Goal: Answer question/provide support: Share knowledge or assist other users

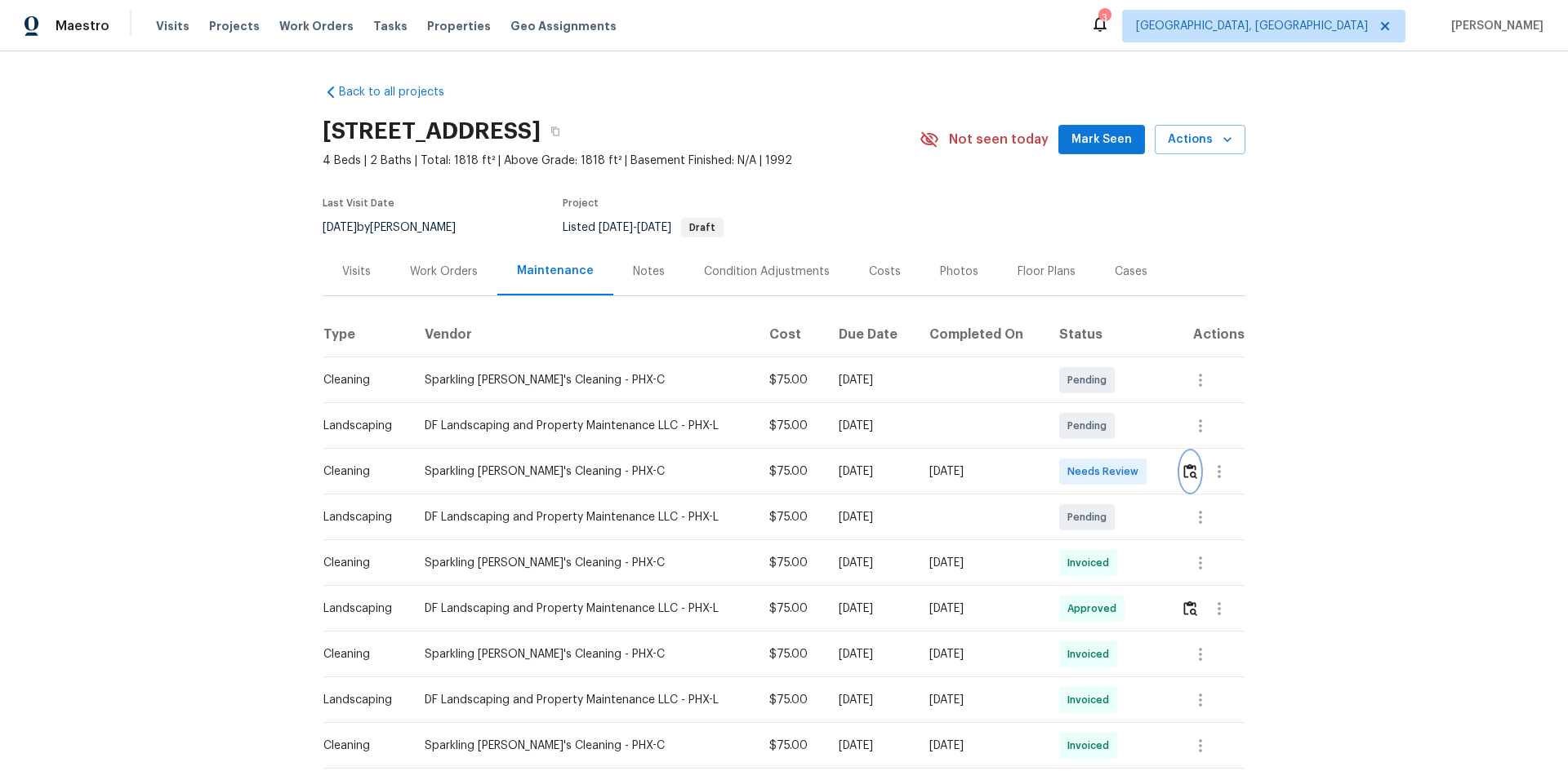
click at [1183, 469] on img "button" at bounding box center [1190, 472] width 14 height 15
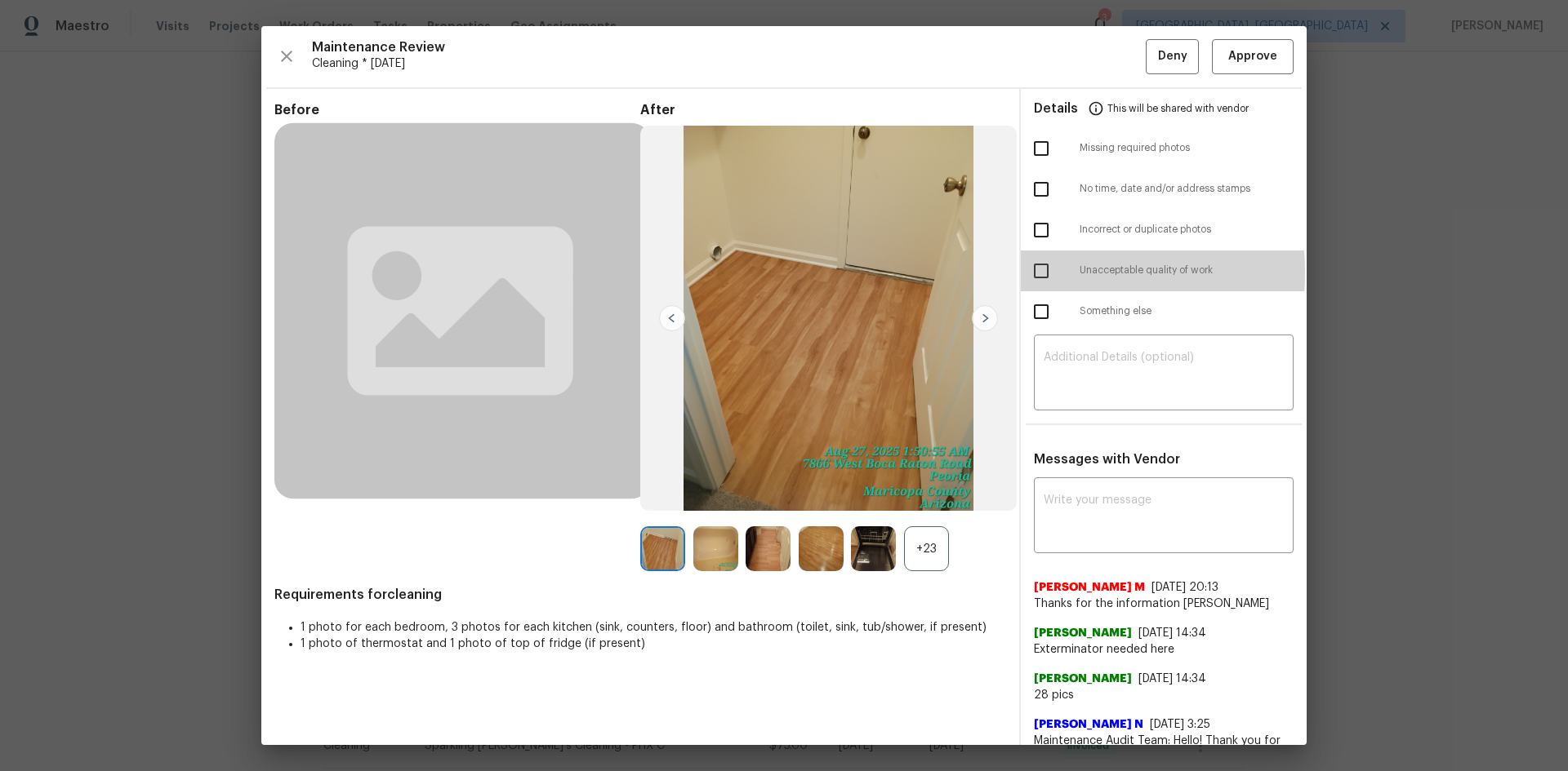
click at [1032, 272] on input "checkbox" at bounding box center [1041, 271] width 34 height 34
checkbox input "true"
click at [1039, 345] on div "​" at bounding box center [1163, 374] width 259 height 71
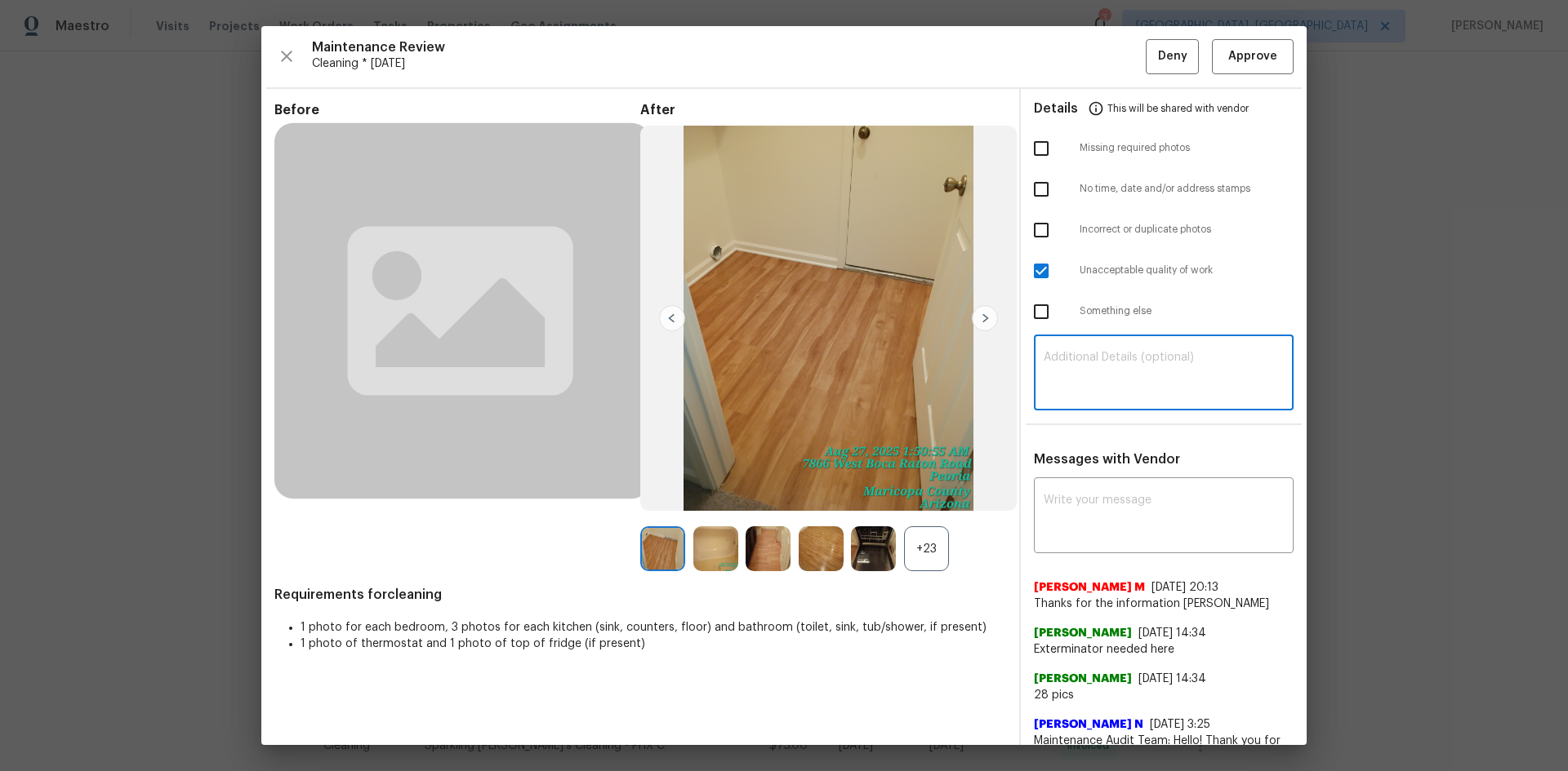
paste textarea "Maintenance Audit Team: Hello! Unfortunately, this Cleaning visit completed on …"
type textarea "Maintenance Audit Team: Hello! Unfortunately, this Cleaning visit completed on …"
click at [1062, 502] on textarea at bounding box center [1164, 517] width 240 height 46
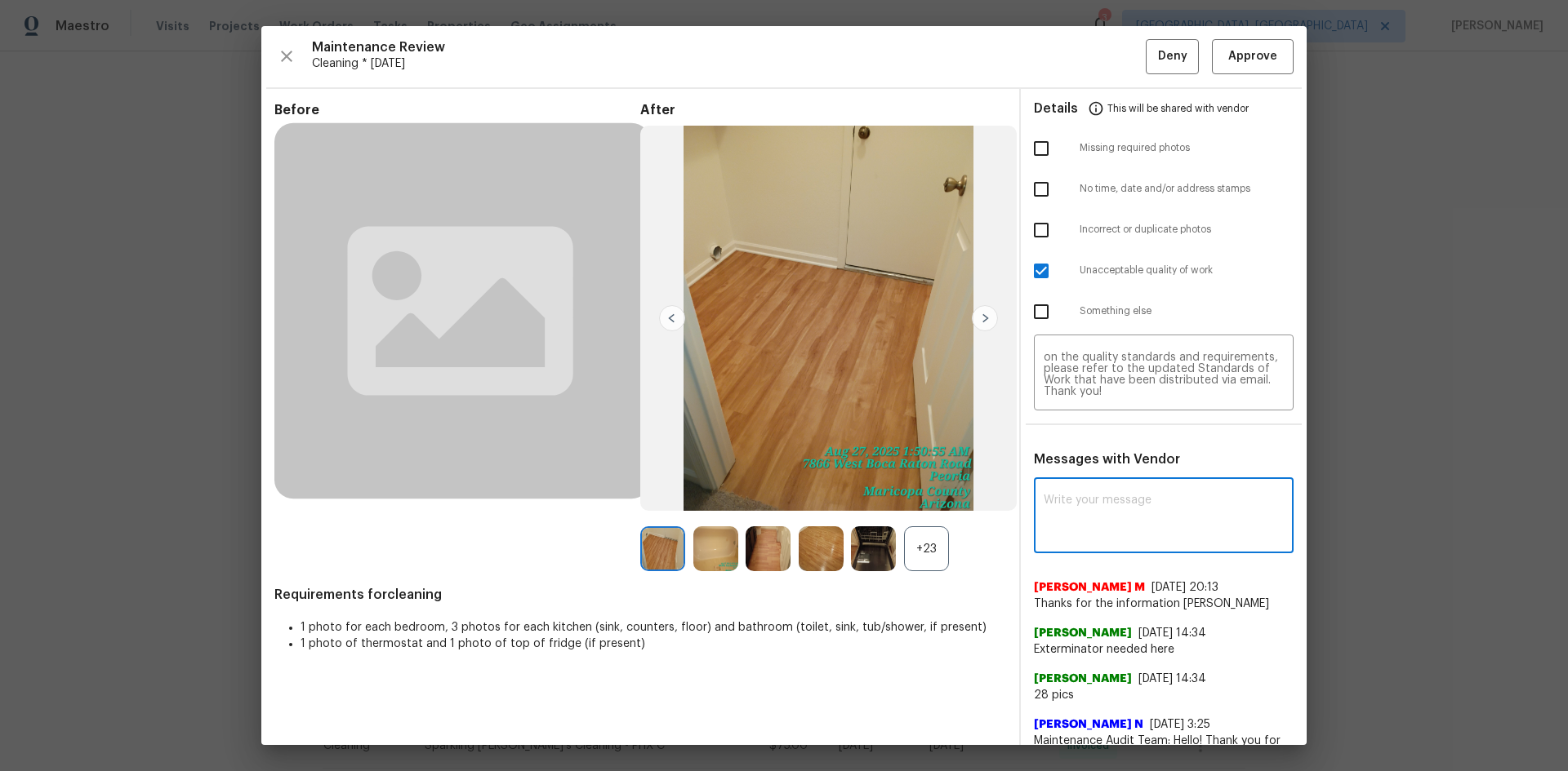
paste textarea "Maintenance Audit Team: Hello! Unfortunately, this Cleaning visit completed on …"
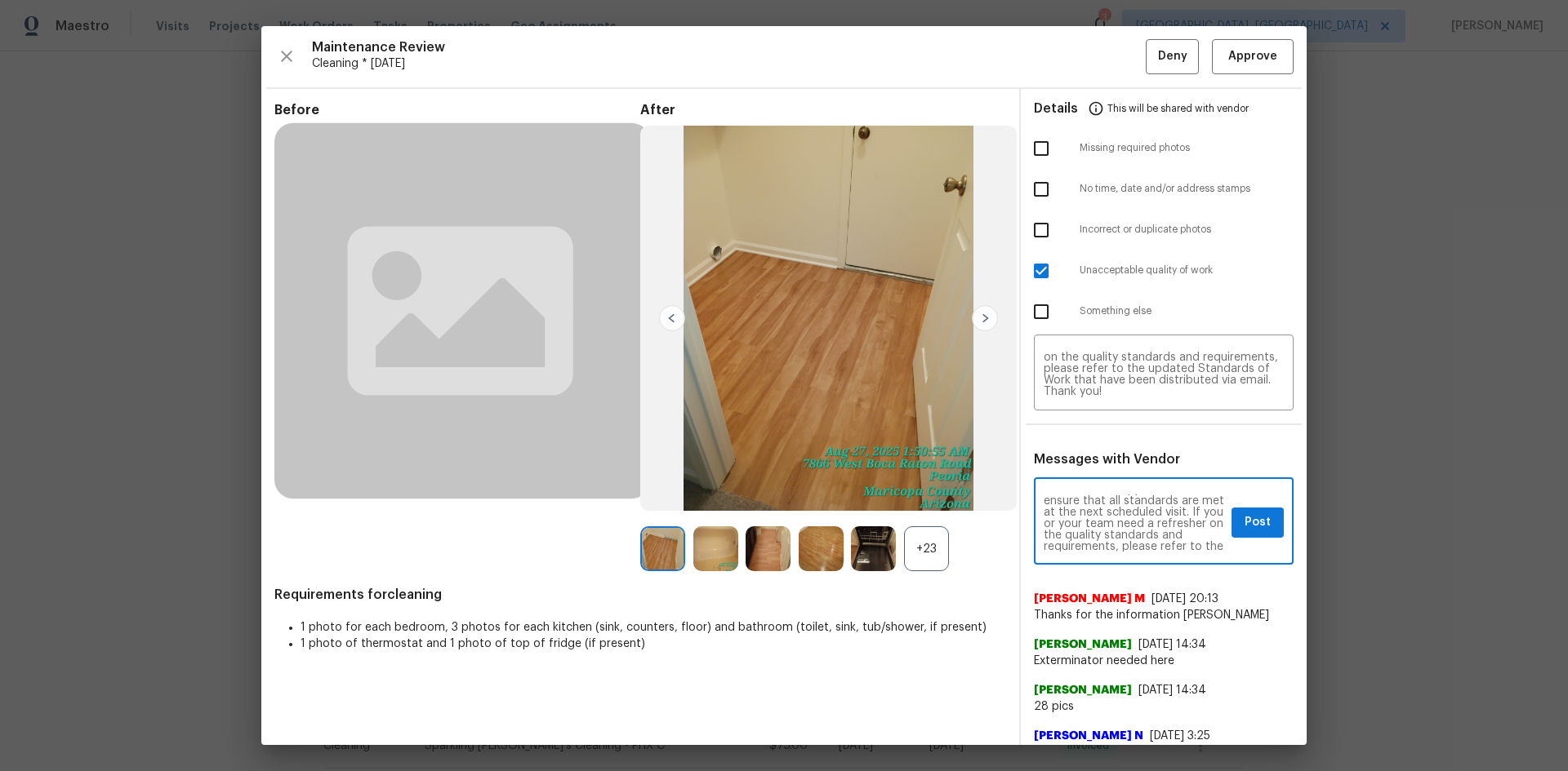
scroll to position [163, 0]
type textarea "Maintenance Audit Team: Hello! Unfortunately, this Cleaning visit completed on …"
click at [1251, 524] on span "Post" at bounding box center [1256, 522] width 26 height 20
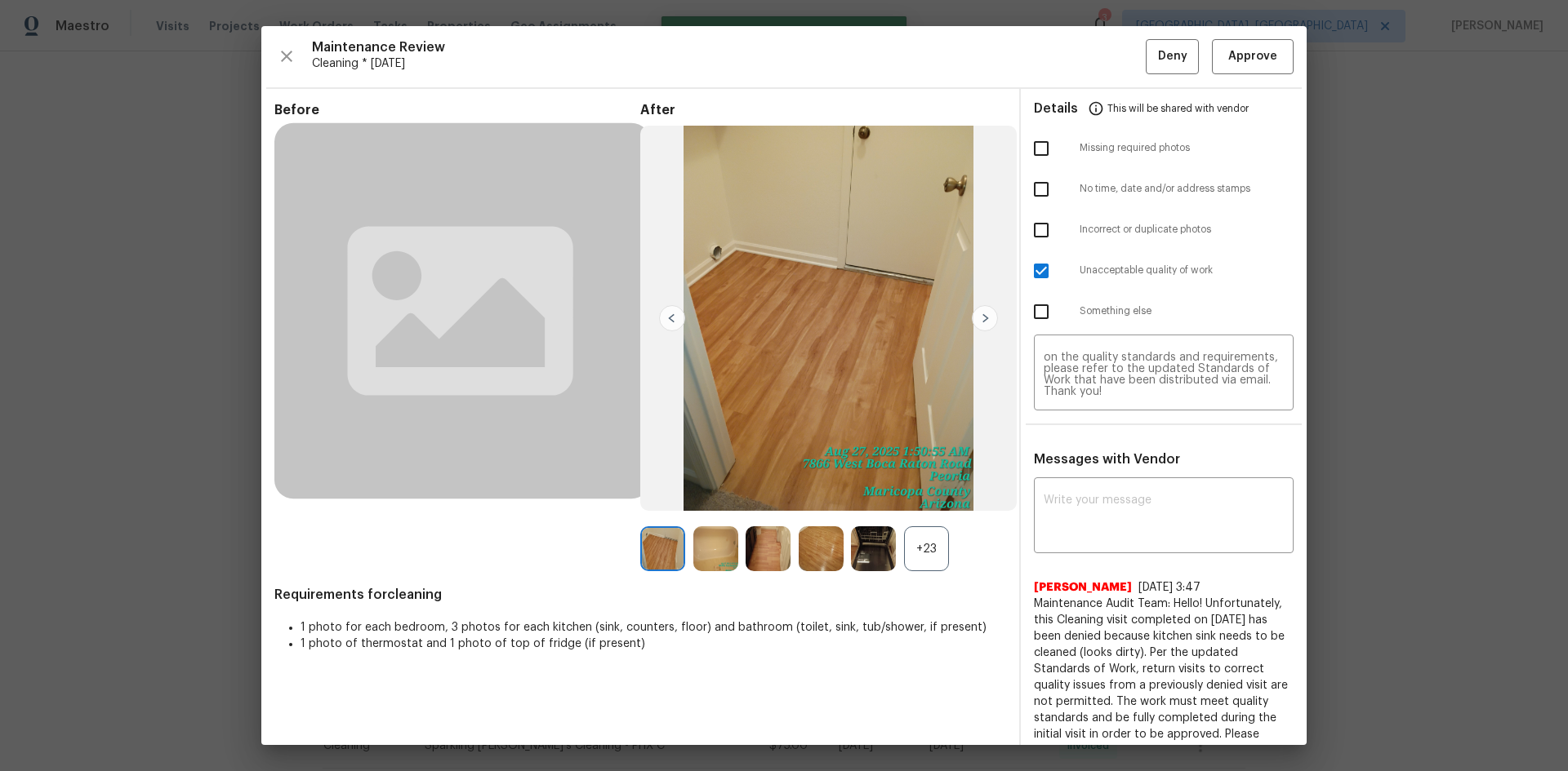
scroll to position [0, 0]
click at [1158, 52] on span "Deny" at bounding box center [1172, 56] width 30 height 20
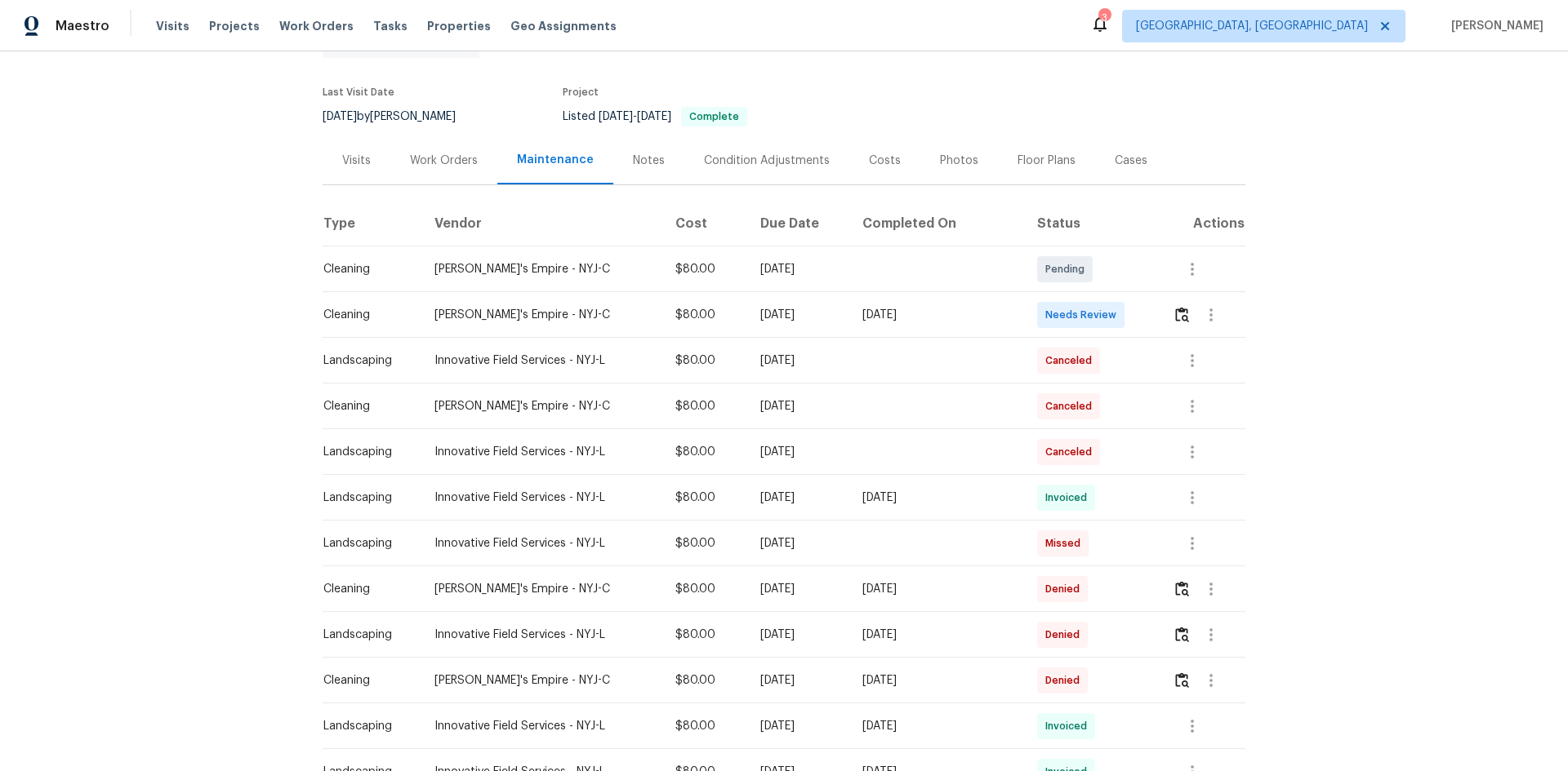
scroll to position [82, 0]
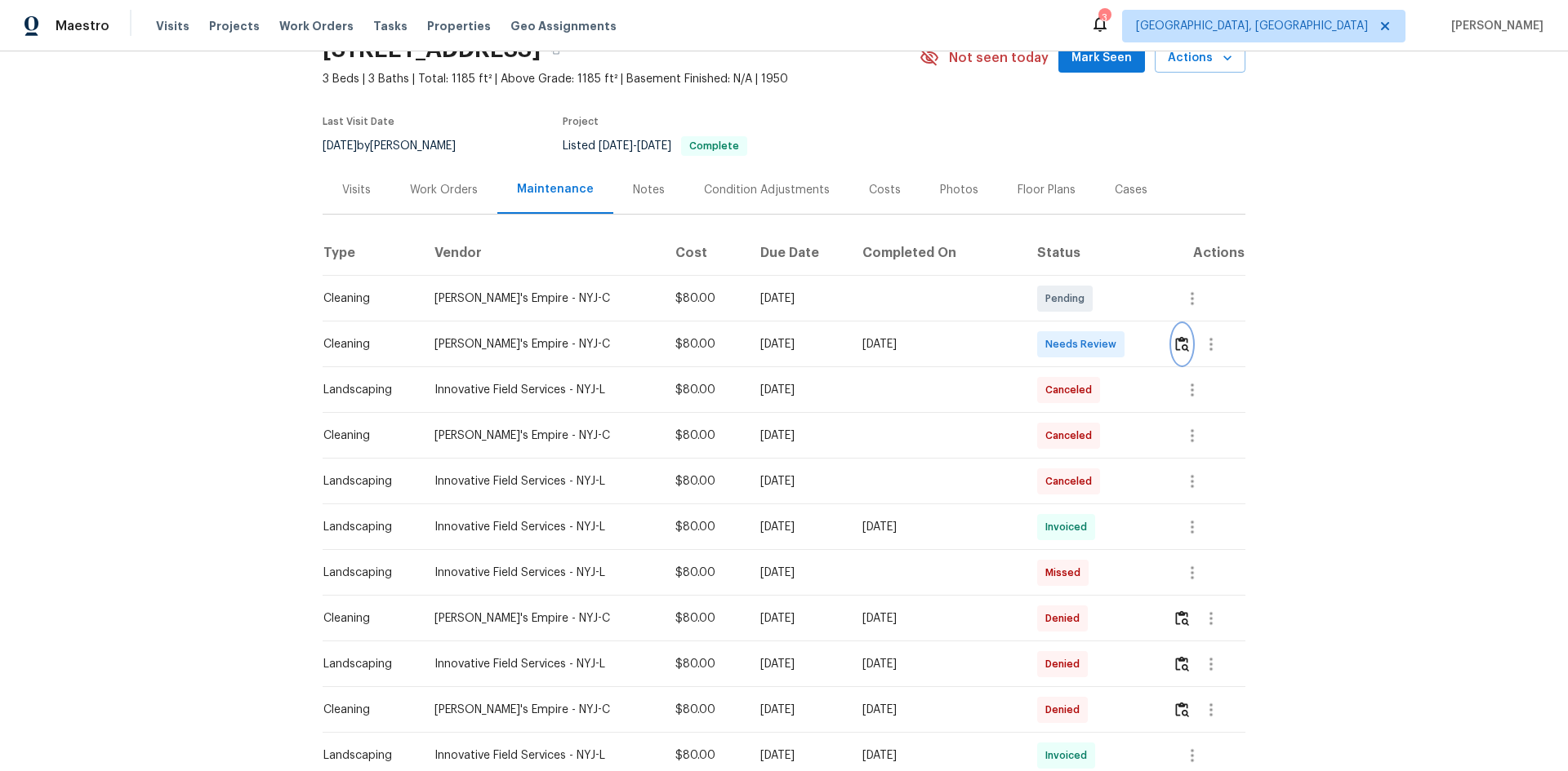
click at [1175, 340] on img "button" at bounding box center [1182, 344] width 14 height 15
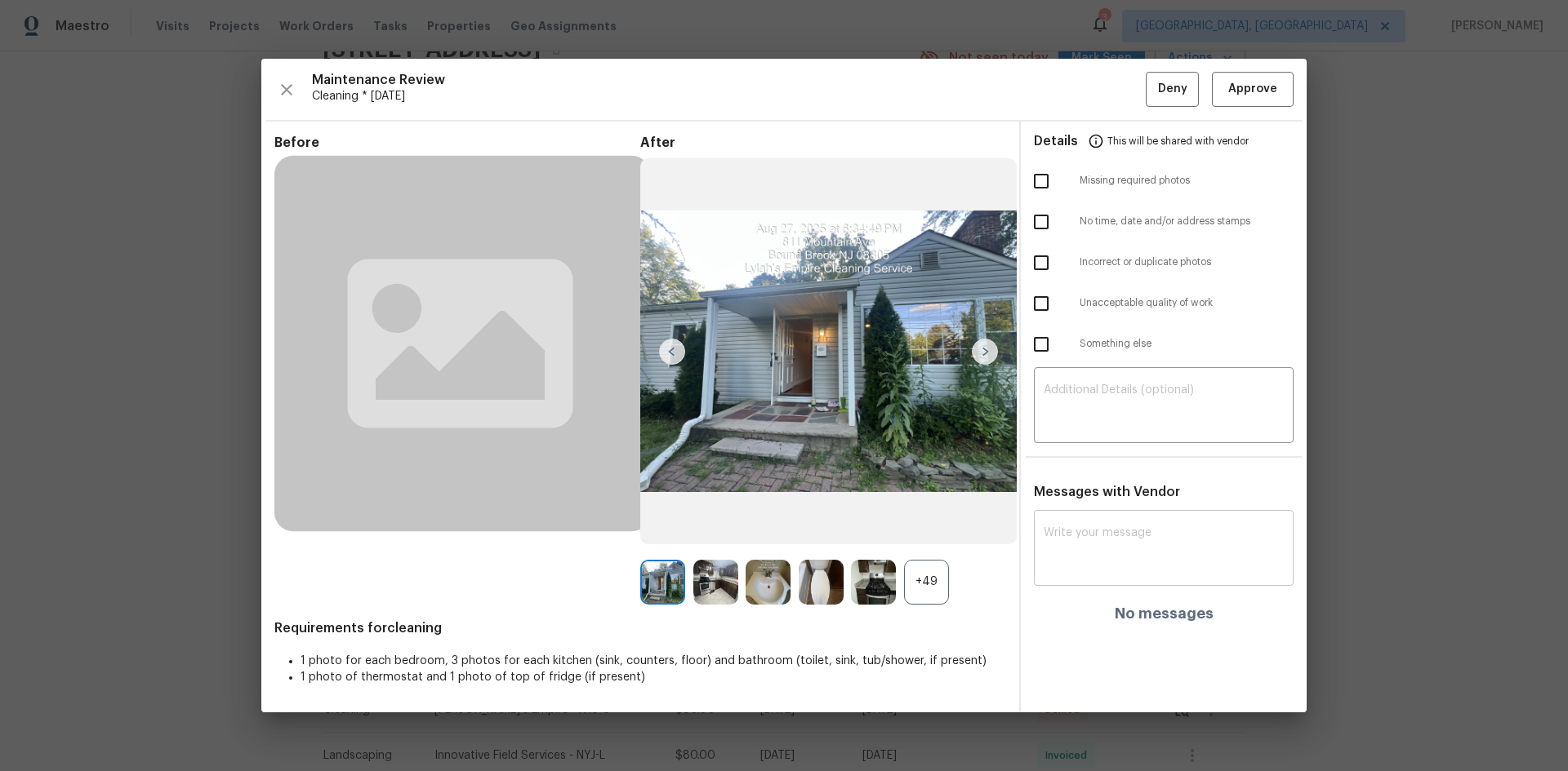
click at [1050, 522] on div "x ​" at bounding box center [1163, 550] width 259 height 71
click at [1074, 530] on textarea at bounding box center [1164, 550] width 240 height 46
paste textarea "Maintenance Audit Team: Hello! After further review, the visit(06/09/2025) has …"
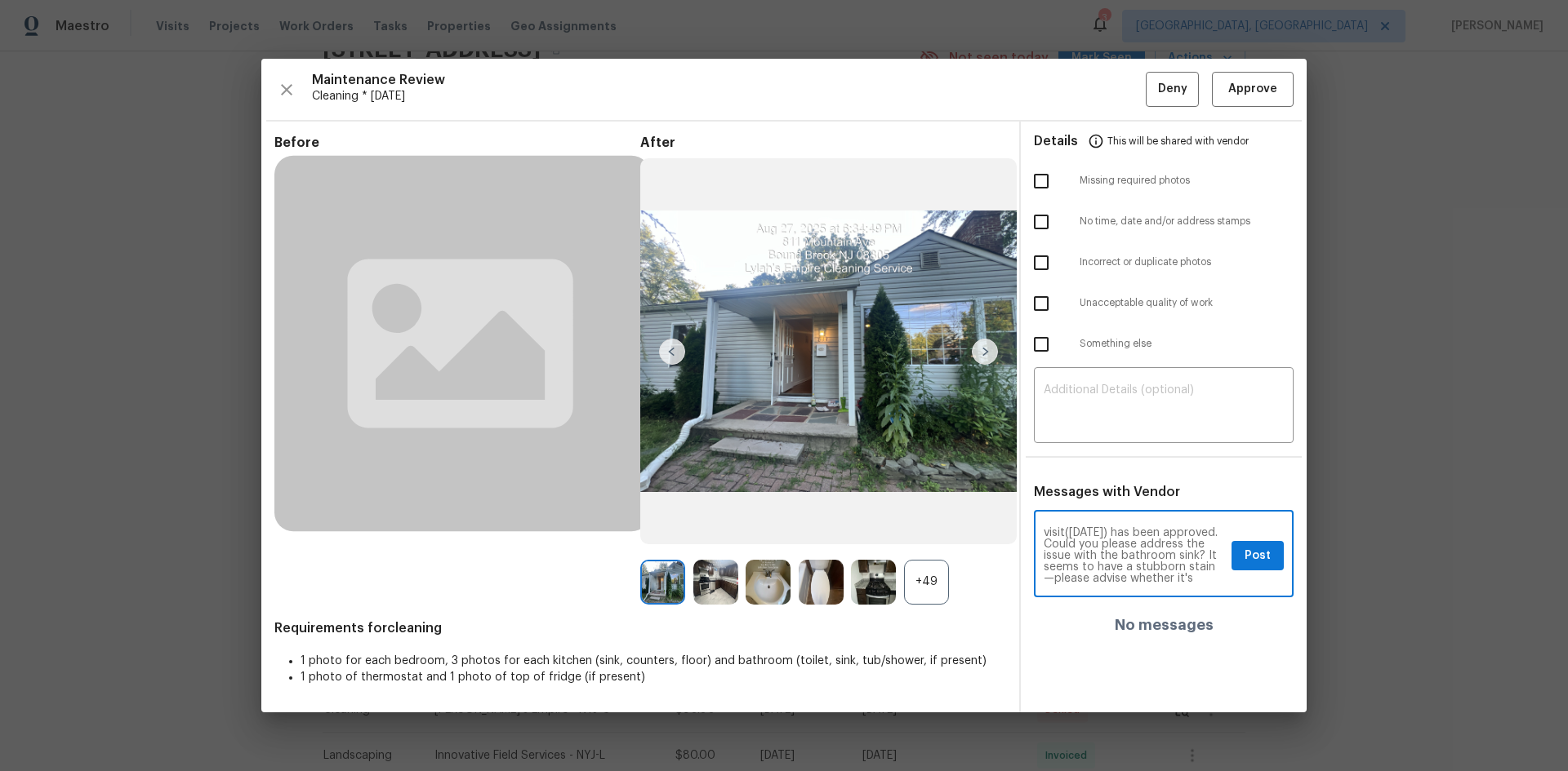
scroll to position [0, 0]
click at [1101, 558] on textarea "Maintenance Audit Team: Hello! After further review, the visit(06/09/2025) has …" at bounding box center [1134, 556] width 181 height 57
click at [1040, 559] on div "Maintenance Audit Team: Hello! After further review, the visit(08/27/2025) has …" at bounding box center [1163, 556] width 259 height 83
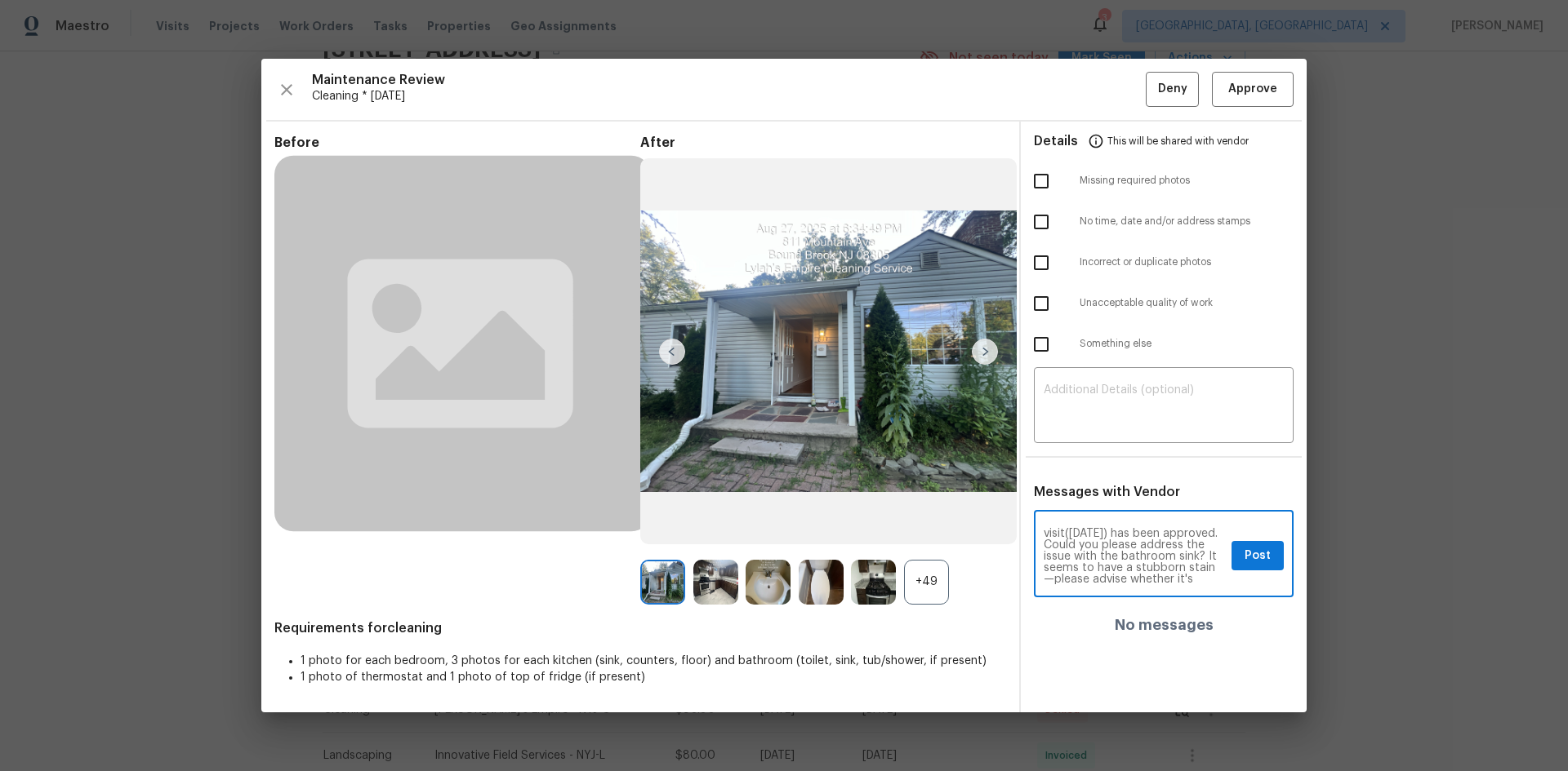
click at [1188, 557] on textarea "Maintenance Audit Team: Hello! After further review, the visit(08/27/2025) has …" at bounding box center [1134, 556] width 181 height 57
click at [1118, 566] on textarea "Maintenance Audit Team: Hello! After further review, the visit(08/27/2025) has …" at bounding box center [1134, 556] width 181 height 57
click at [1066, 559] on textarea "Maintenance Audit Team: Hello! After further review, the visit(08/27/2025) has …" at bounding box center [1134, 556] width 181 height 57
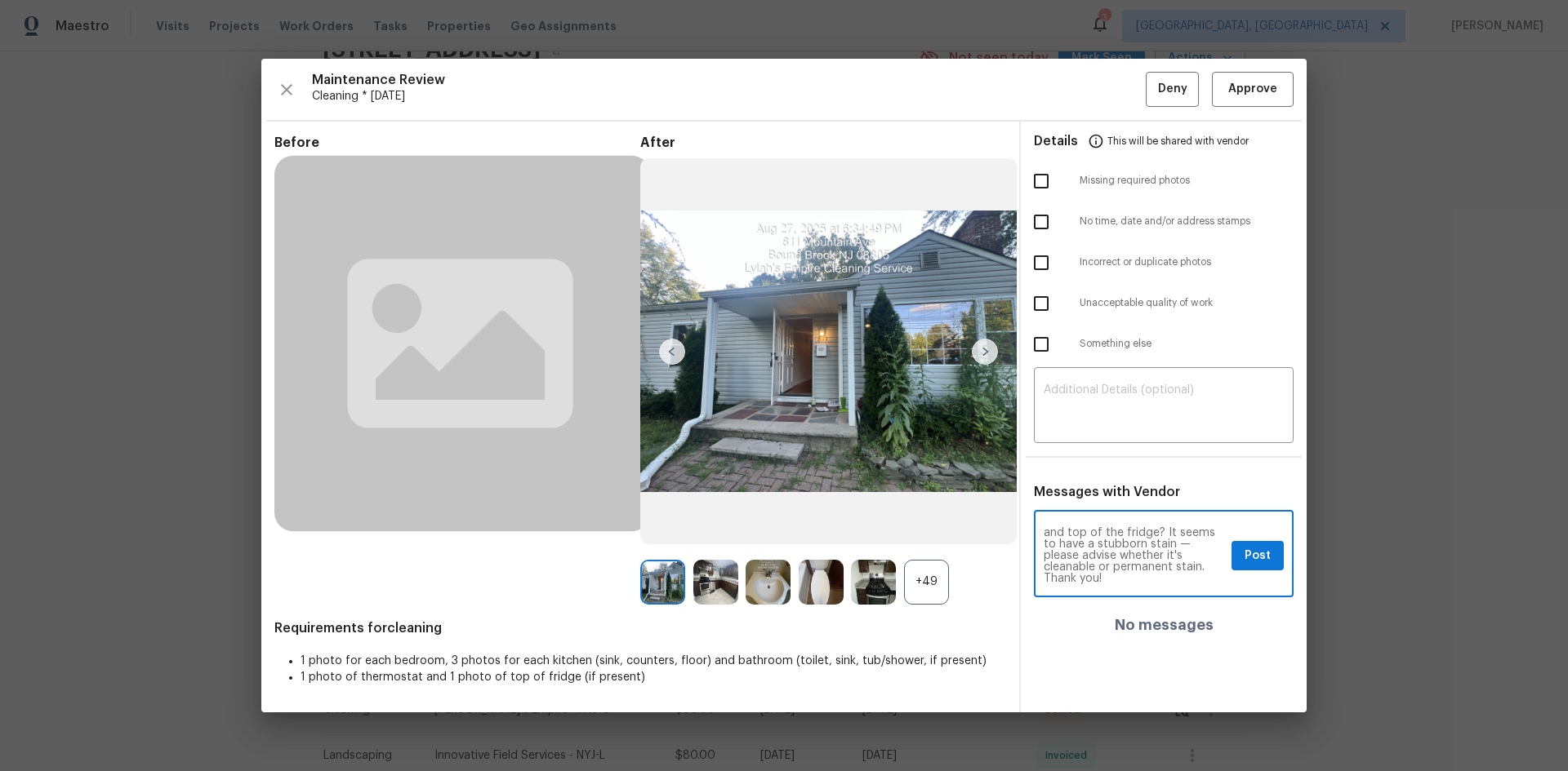
type textarea "Maintenance Audit Team: Hello! After further review, the visit (08/27/2025) has…"
click at [1267, 550] on span "Post" at bounding box center [1256, 556] width 26 height 20
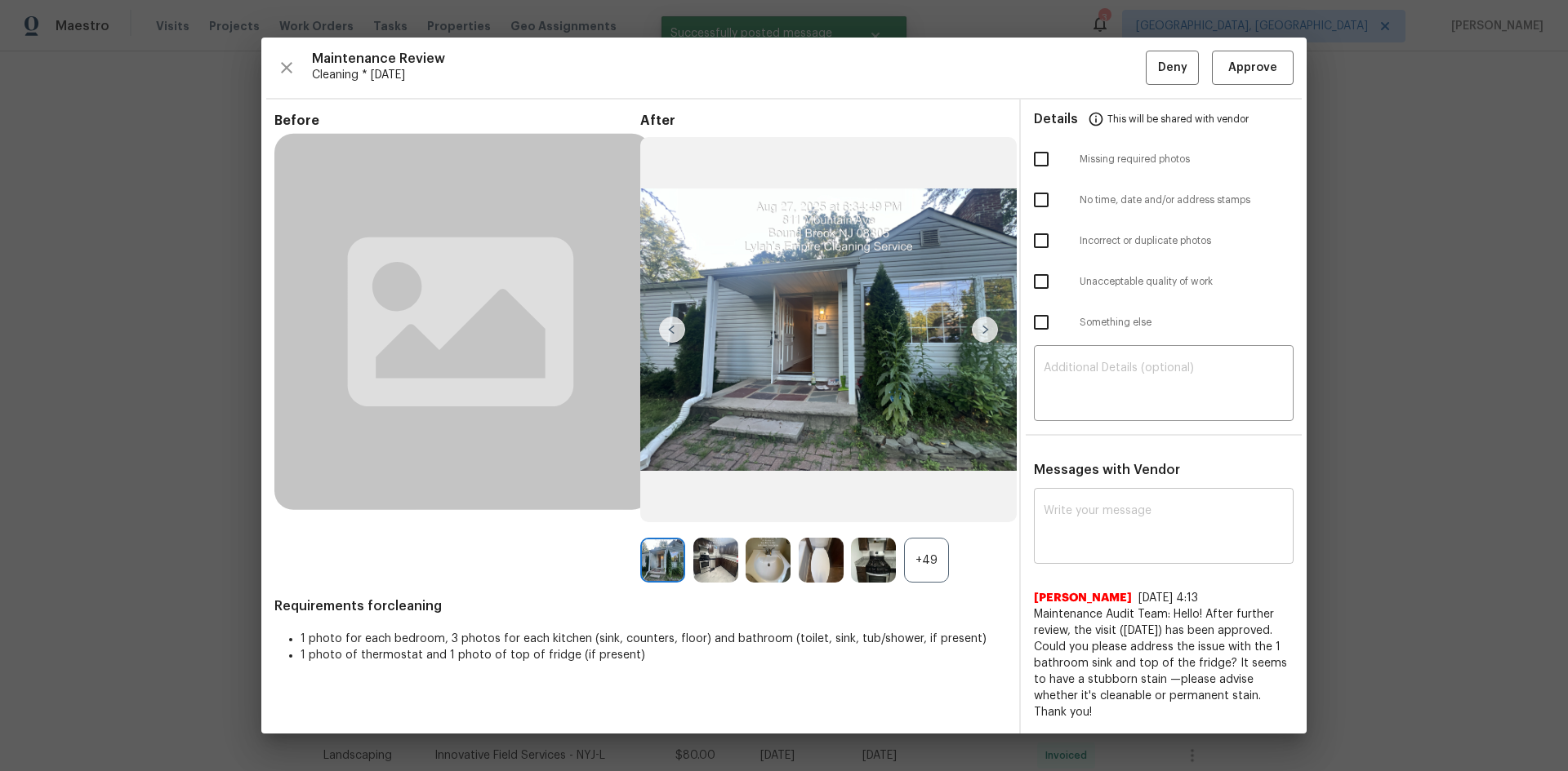
scroll to position [0, 0]
click at [1240, 66] on span "Approve" at bounding box center [1252, 68] width 49 height 20
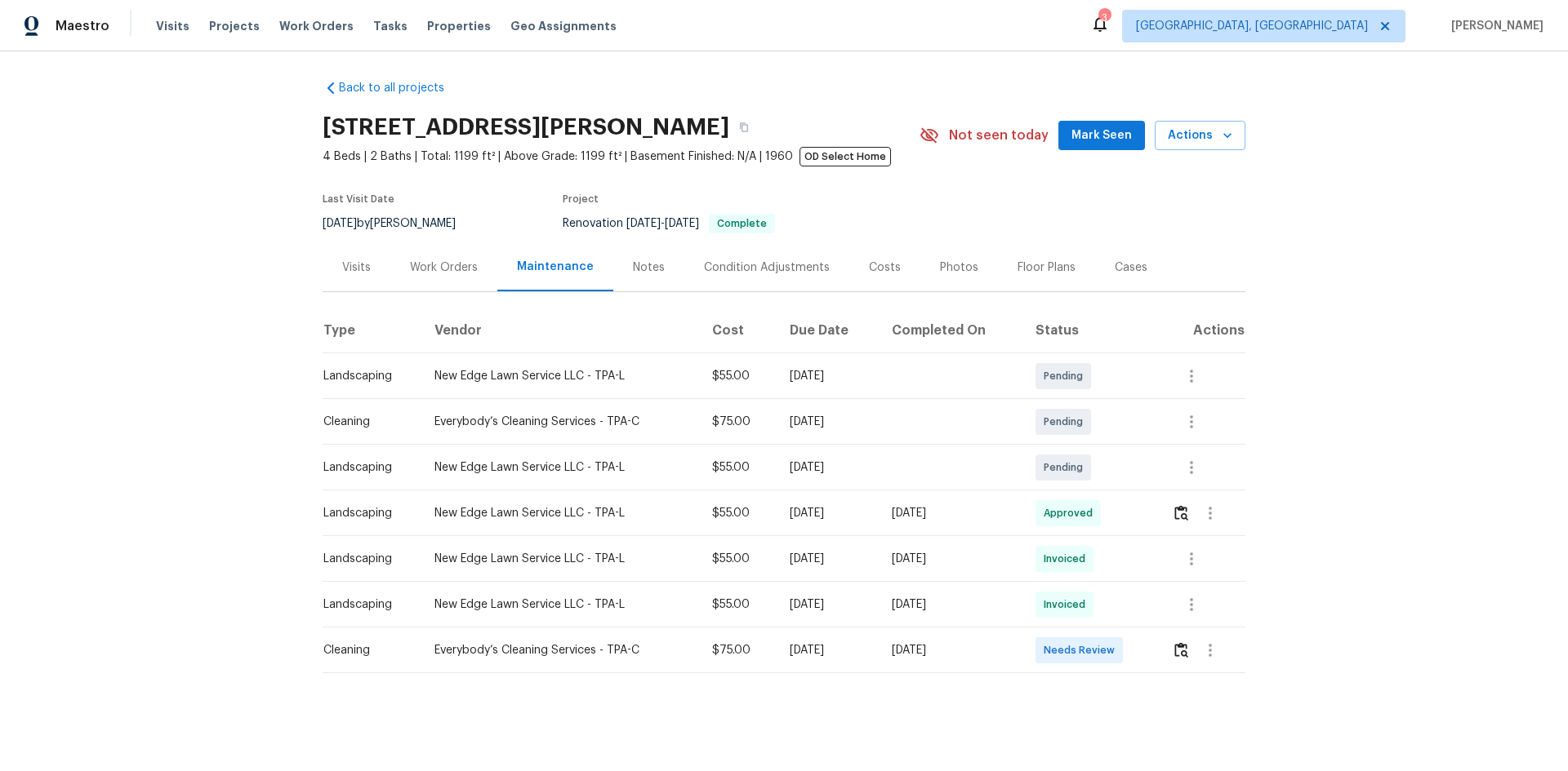
scroll to position [16, 0]
click at [1174, 642] on img "button" at bounding box center [1181, 650] width 14 height 15
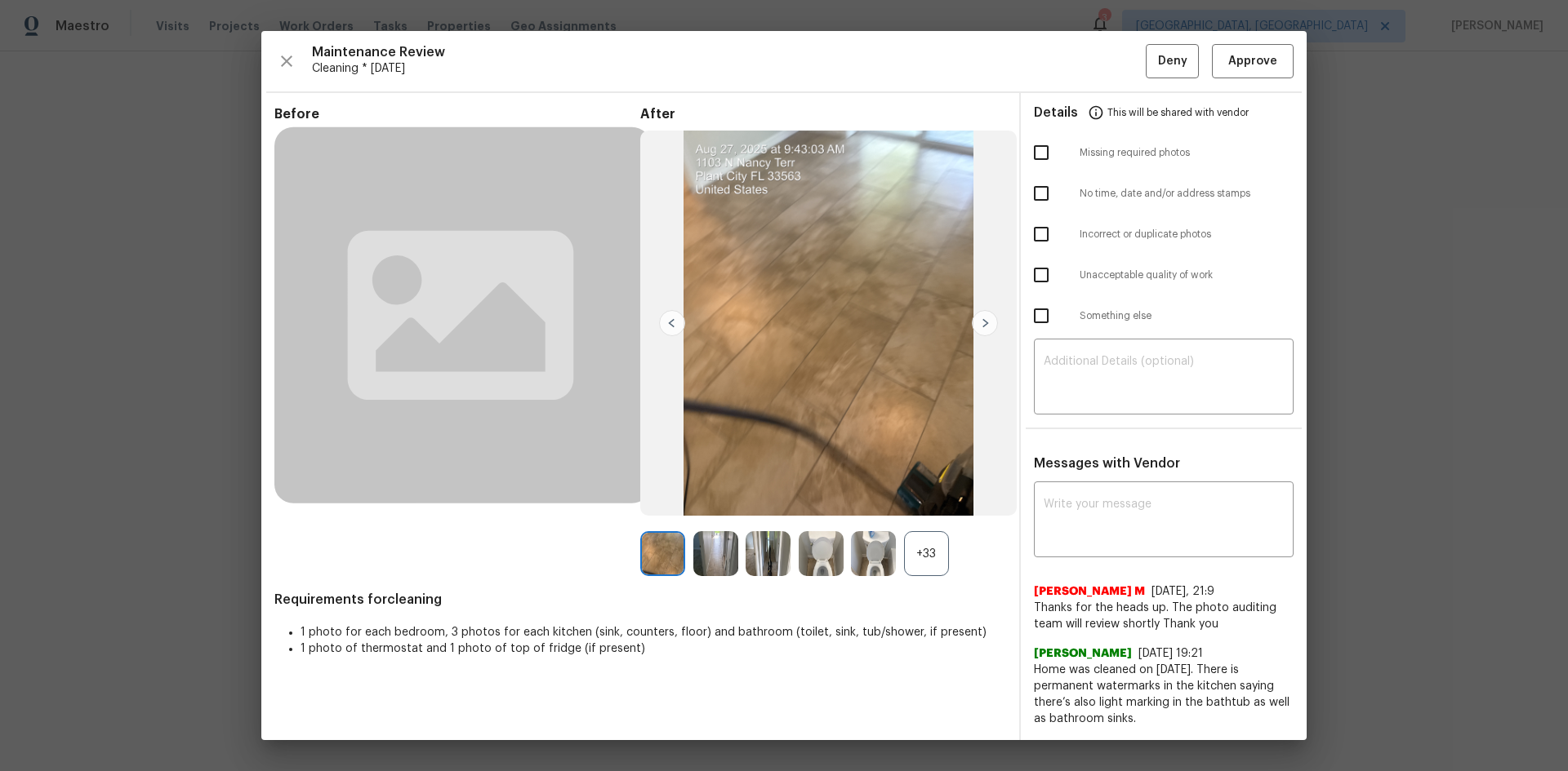
click at [1044, 274] on input "checkbox" at bounding box center [1041, 275] width 34 height 34
checkbox input "true"
click at [1070, 375] on textarea at bounding box center [1164, 378] width 240 height 46
paste textarea "Maintenance Audit Team: Hello! Unfortunately, this Cleaning visit completed on …"
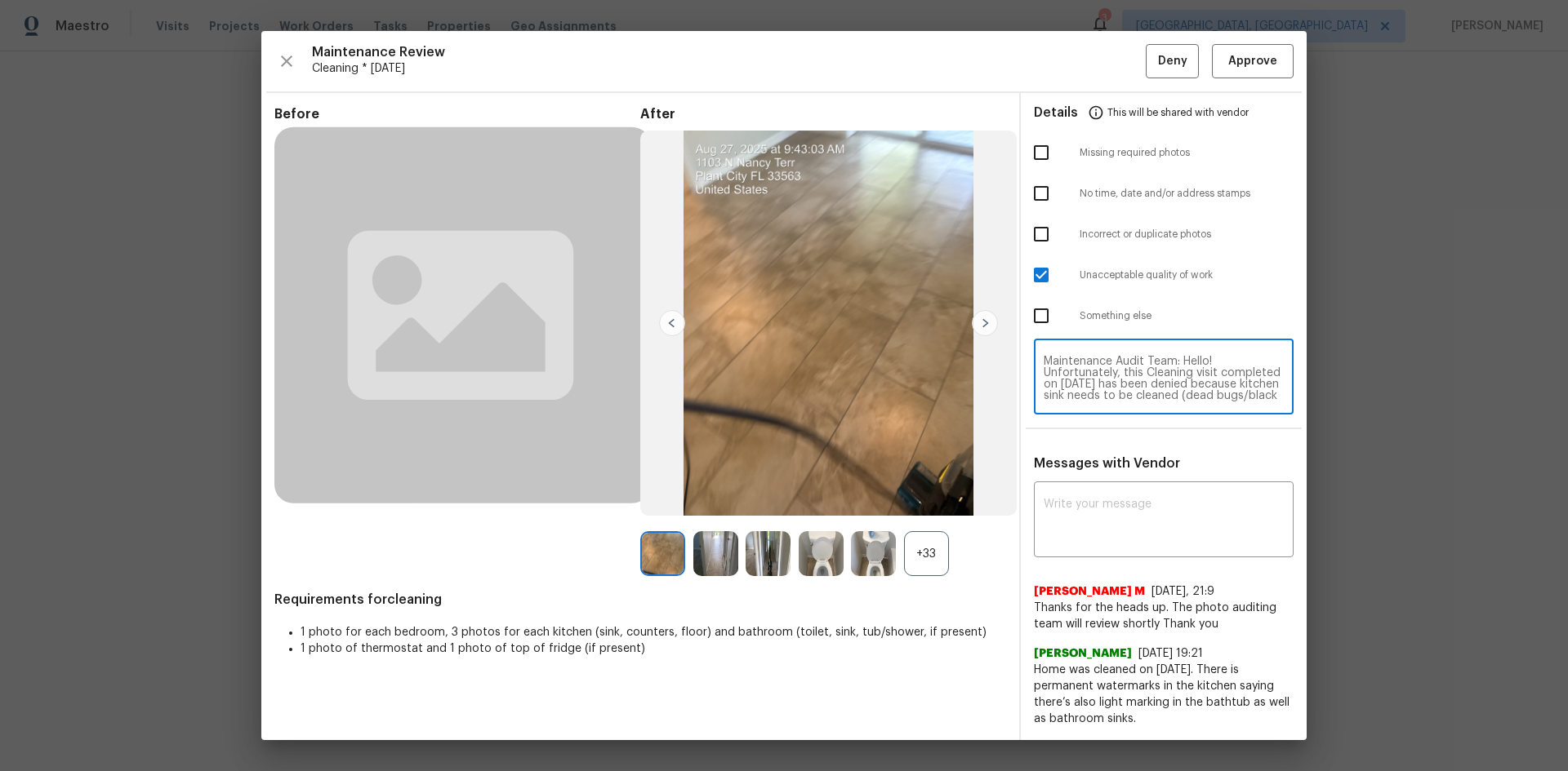
scroll to position [149, 0]
type textarea "Maintenance Audit Team: Hello! Unfortunately, this Cleaning visit completed on …"
click at [1099, 492] on div "x ​" at bounding box center [1163, 521] width 259 height 71
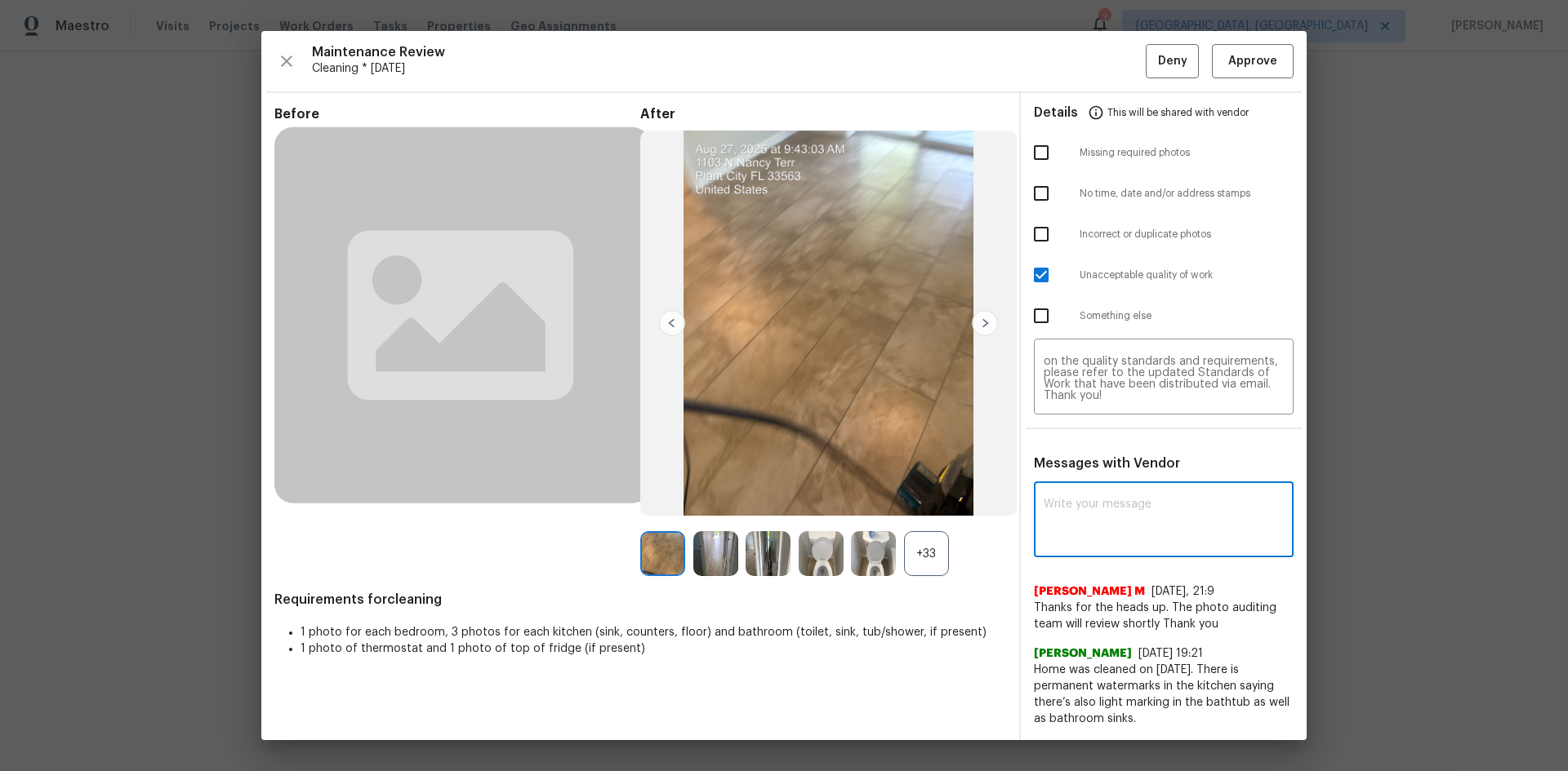
paste textarea "Maintenance Audit Team: Hello! Unfortunately, this Cleaning visit completed on …"
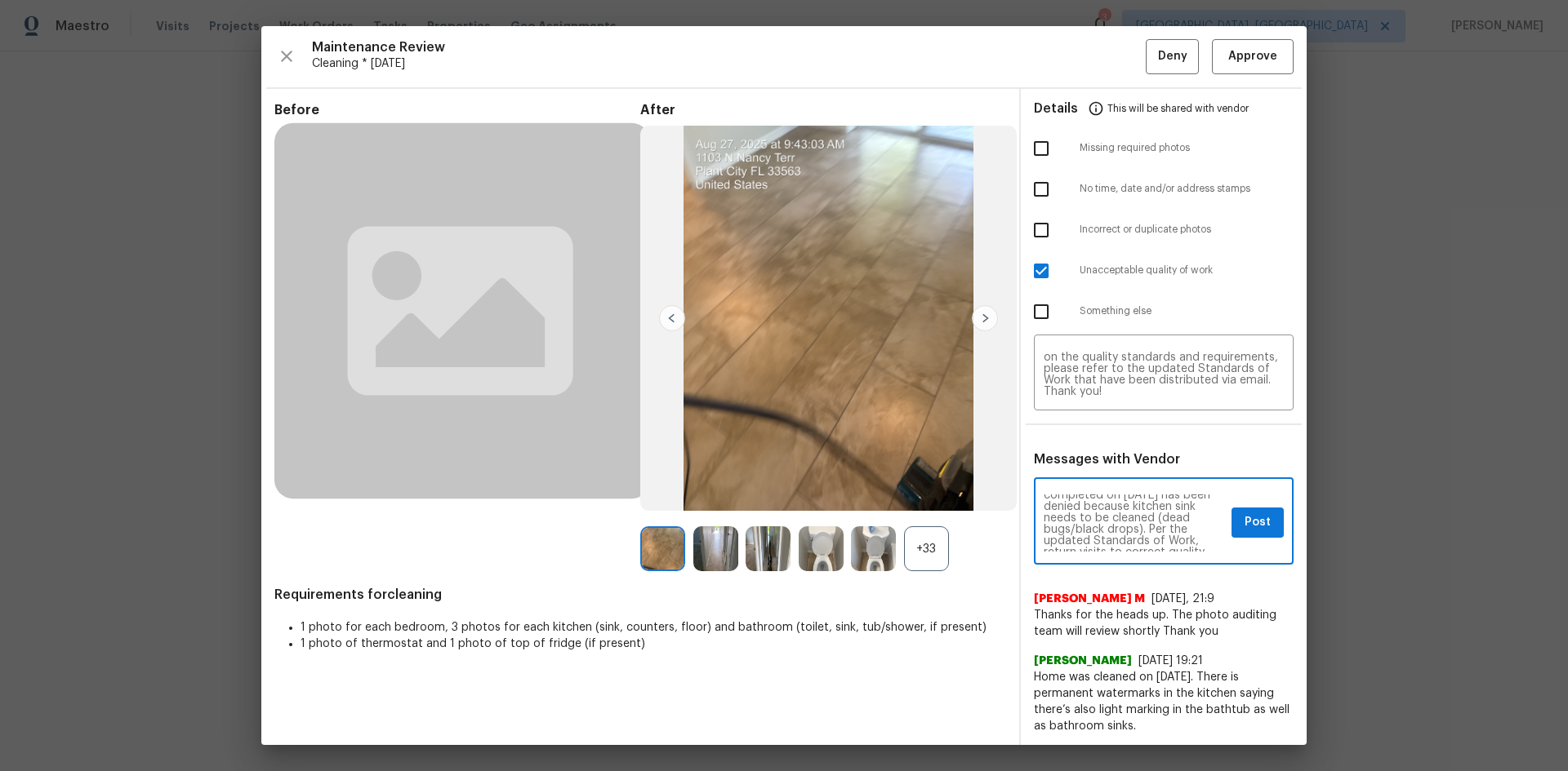
scroll to position [32, 0]
type textarea "Maintenance Audit Team: Hello! Unfortunately, this Cleaning visit completed on …"
click at [1212, 547] on div "Maintenance Audit Team: Hello! Unfortunately, this Cleaning visit completed on …" at bounding box center [1163, 522] width 259 height 83
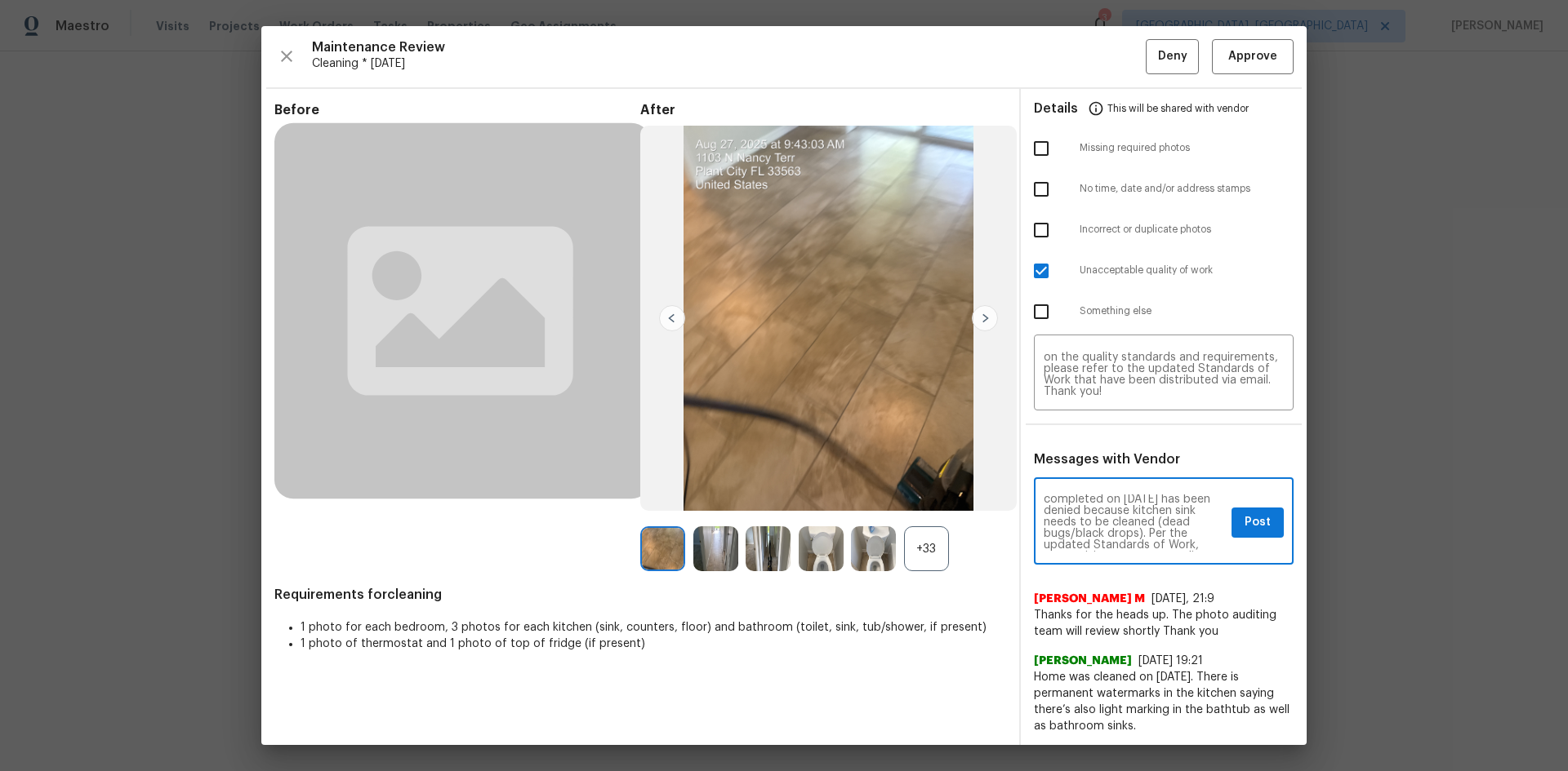
scroll to position [32, 0]
click at [1244, 519] on span "Post" at bounding box center [1256, 522] width 26 height 20
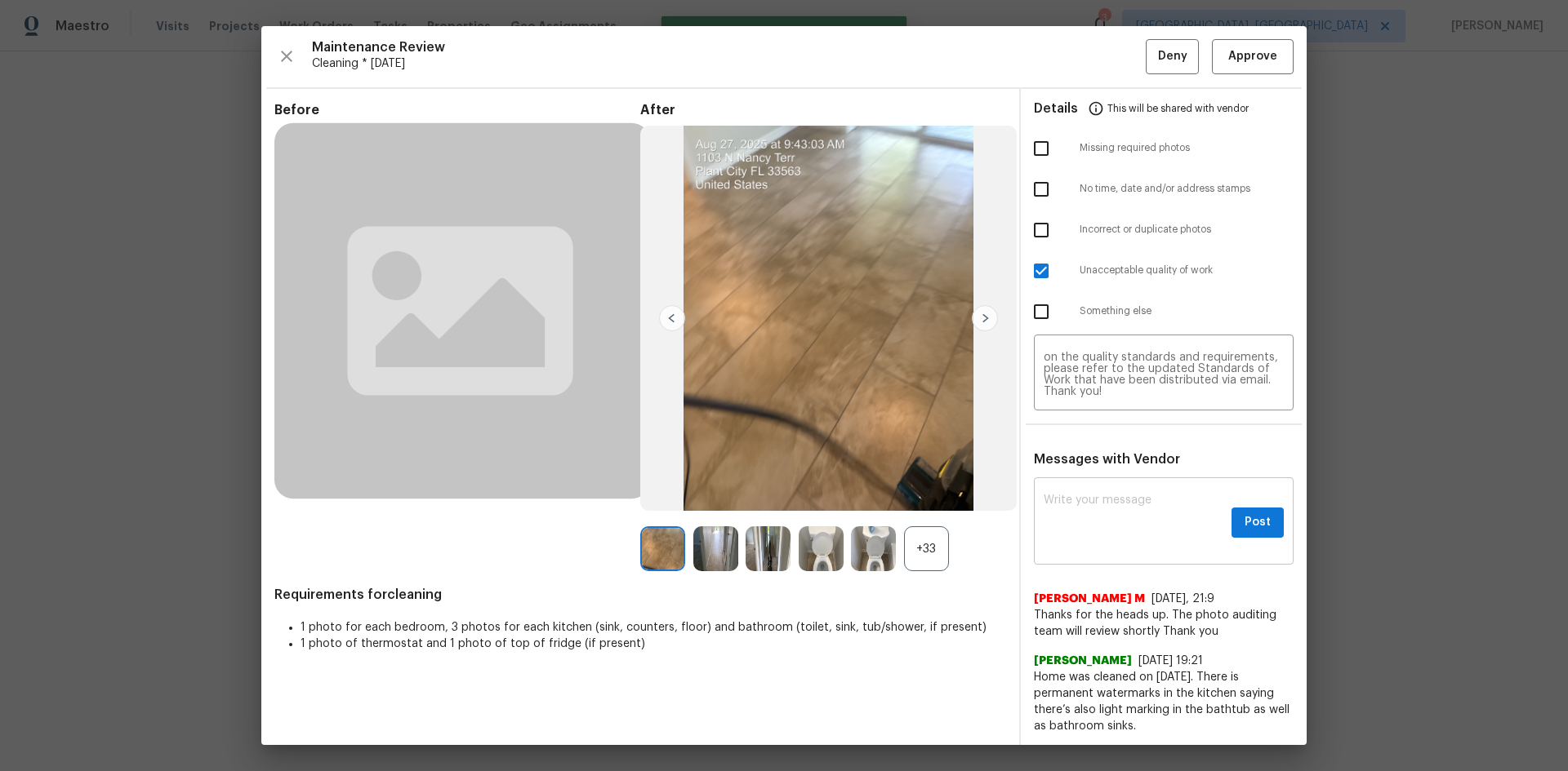
scroll to position [0, 0]
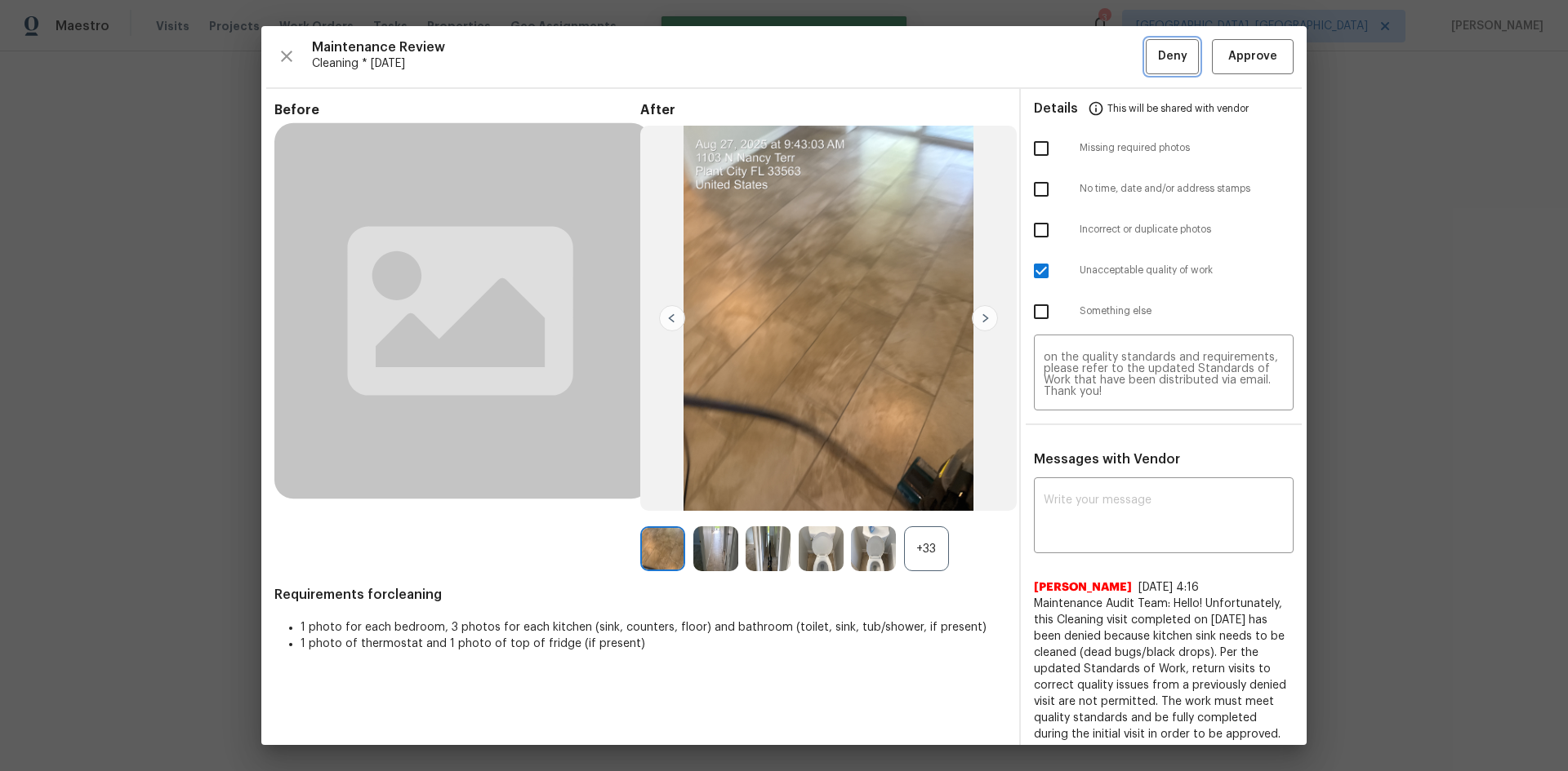
click at [1158, 55] on span "Deny" at bounding box center [1172, 56] width 30 height 20
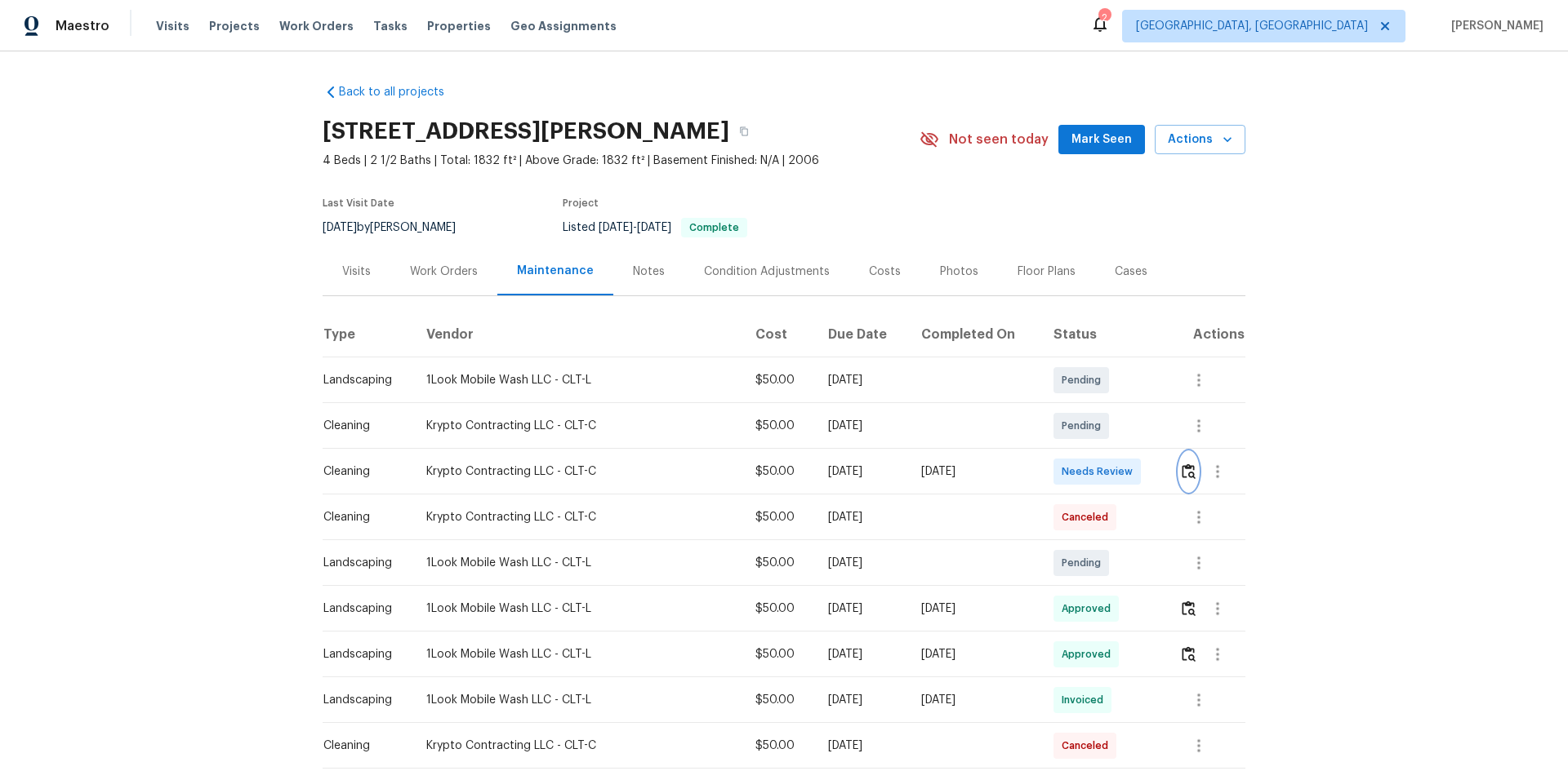
click at [1181, 472] on img "button" at bounding box center [1188, 472] width 14 height 15
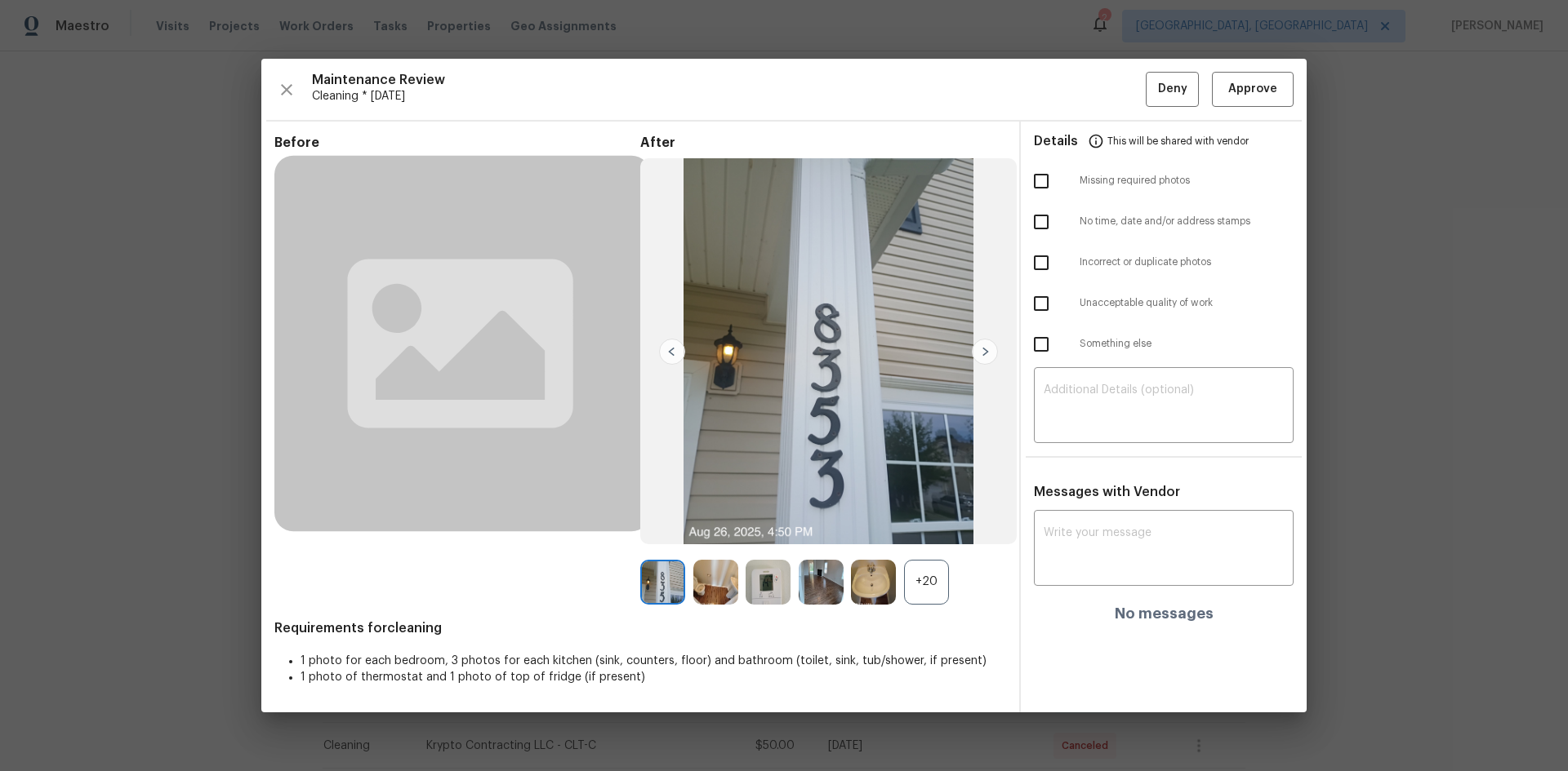
click at [924, 582] on div "+20" at bounding box center [926, 582] width 45 height 45
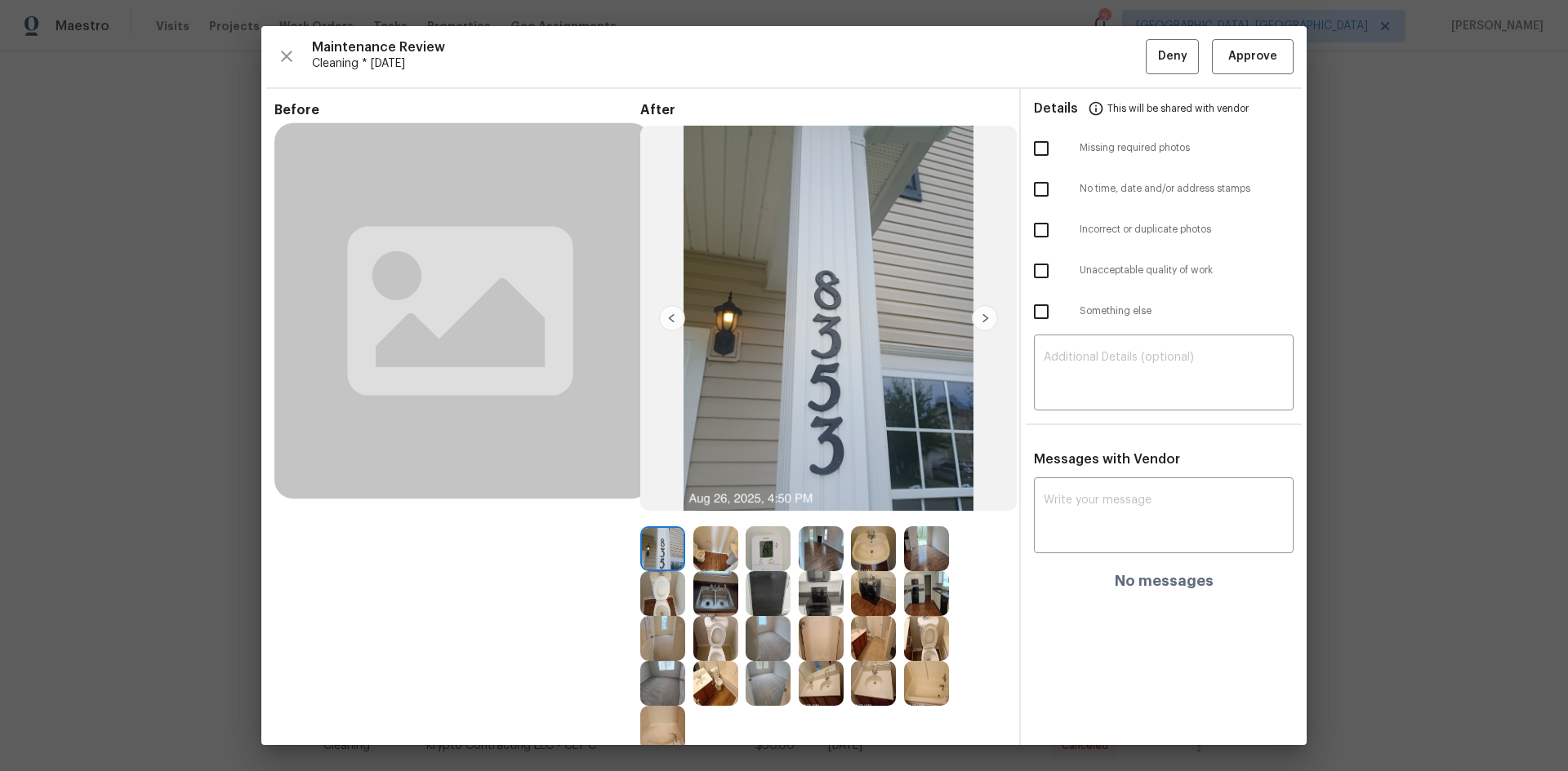
click at [980, 317] on img at bounding box center [984, 317] width 26 height 26
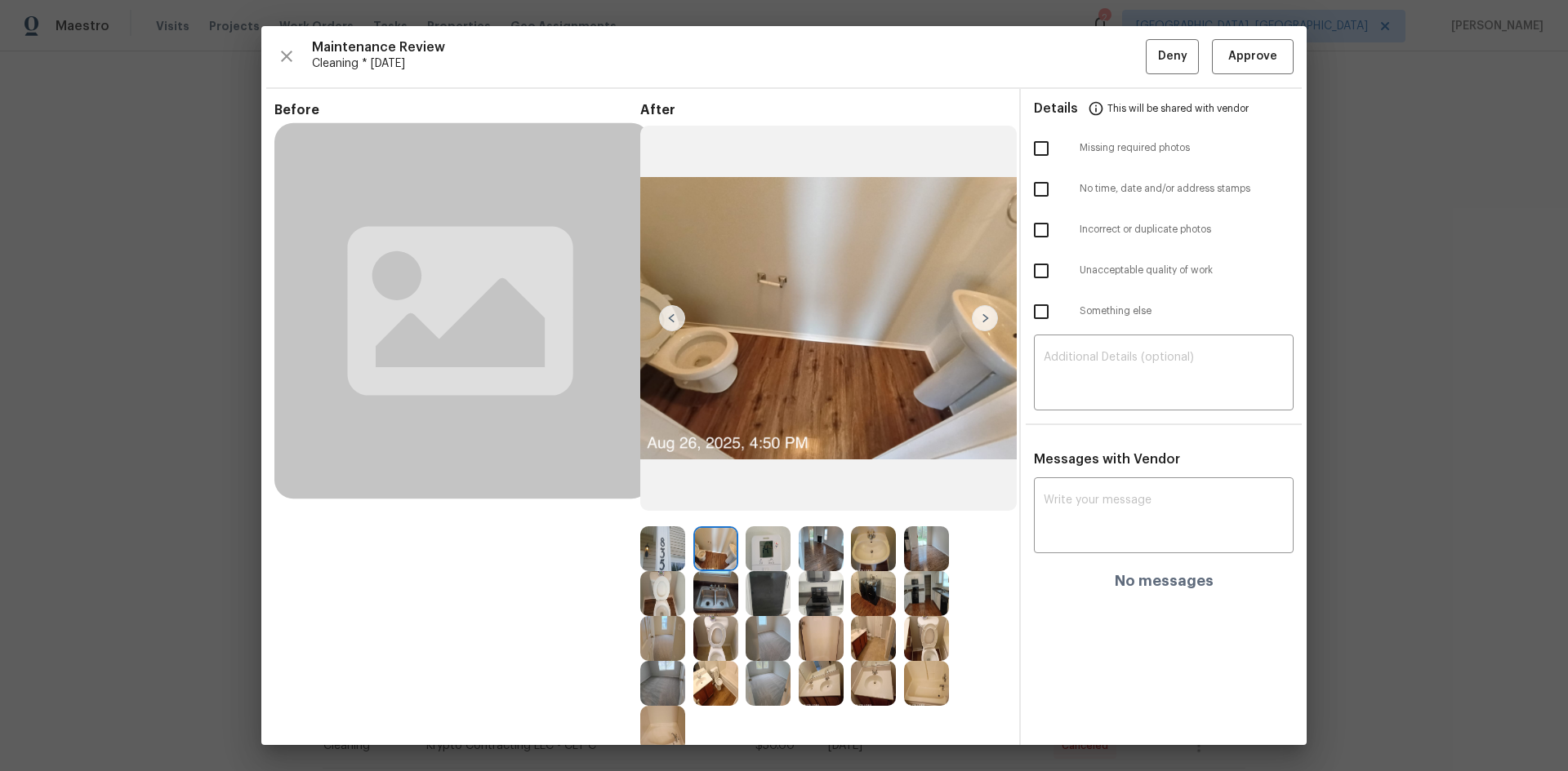
click at [980, 317] on img at bounding box center [984, 317] width 26 height 26
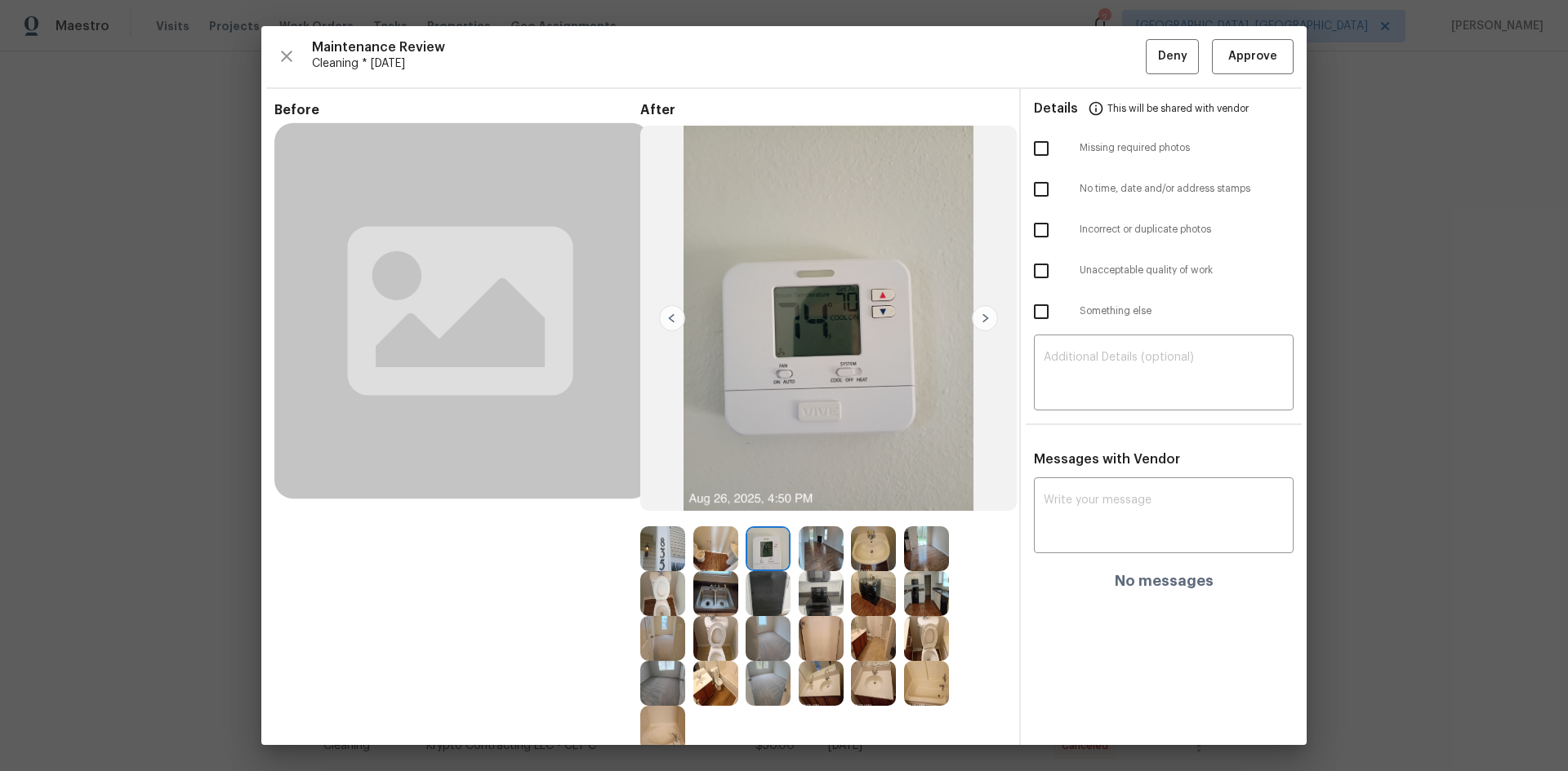
click at [980, 317] on img at bounding box center [984, 317] width 26 height 26
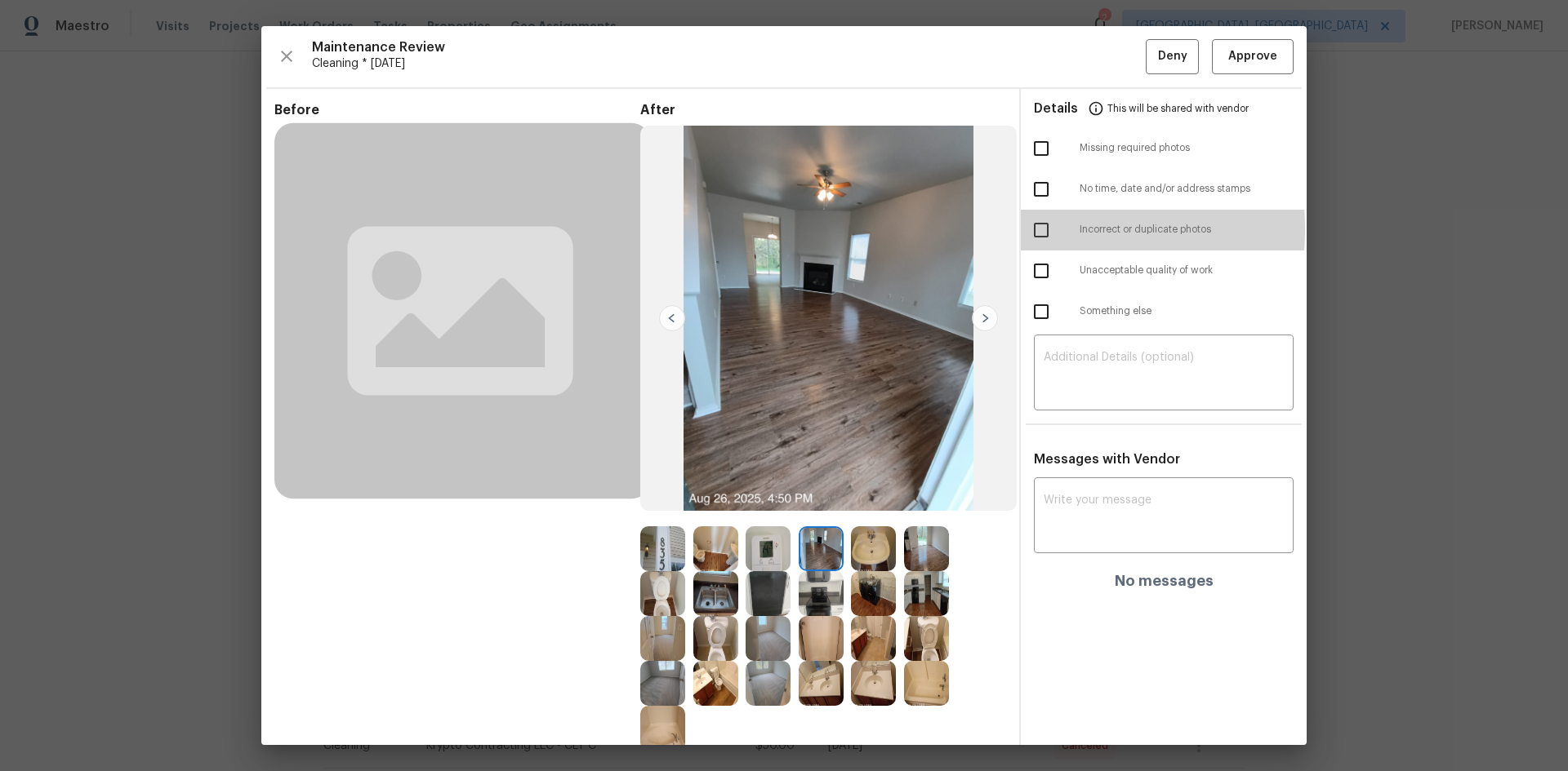
click at [1027, 229] on input "checkbox" at bounding box center [1041, 231] width 34 height 34
checkbox input "true"
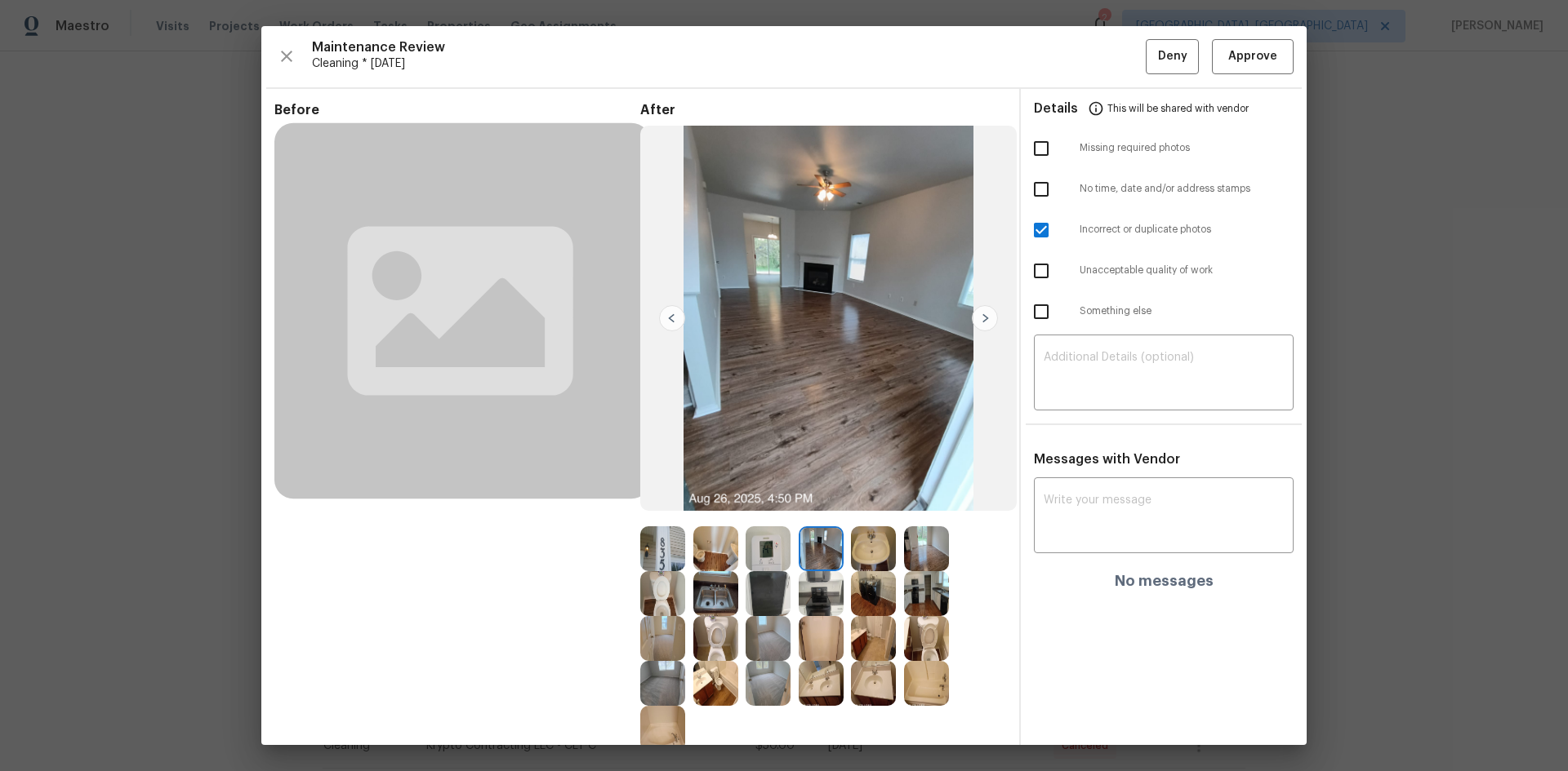
click at [1029, 311] on input "checkbox" at bounding box center [1041, 312] width 34 height 34
checkbox input "true"
click at [1110, 377] on textarea at bounding box center [1164, 375] width 240 height 46
paste textarea "Maintenance Audit Team: Hello! Unfortunately this Cleaning visit completed on 0…"
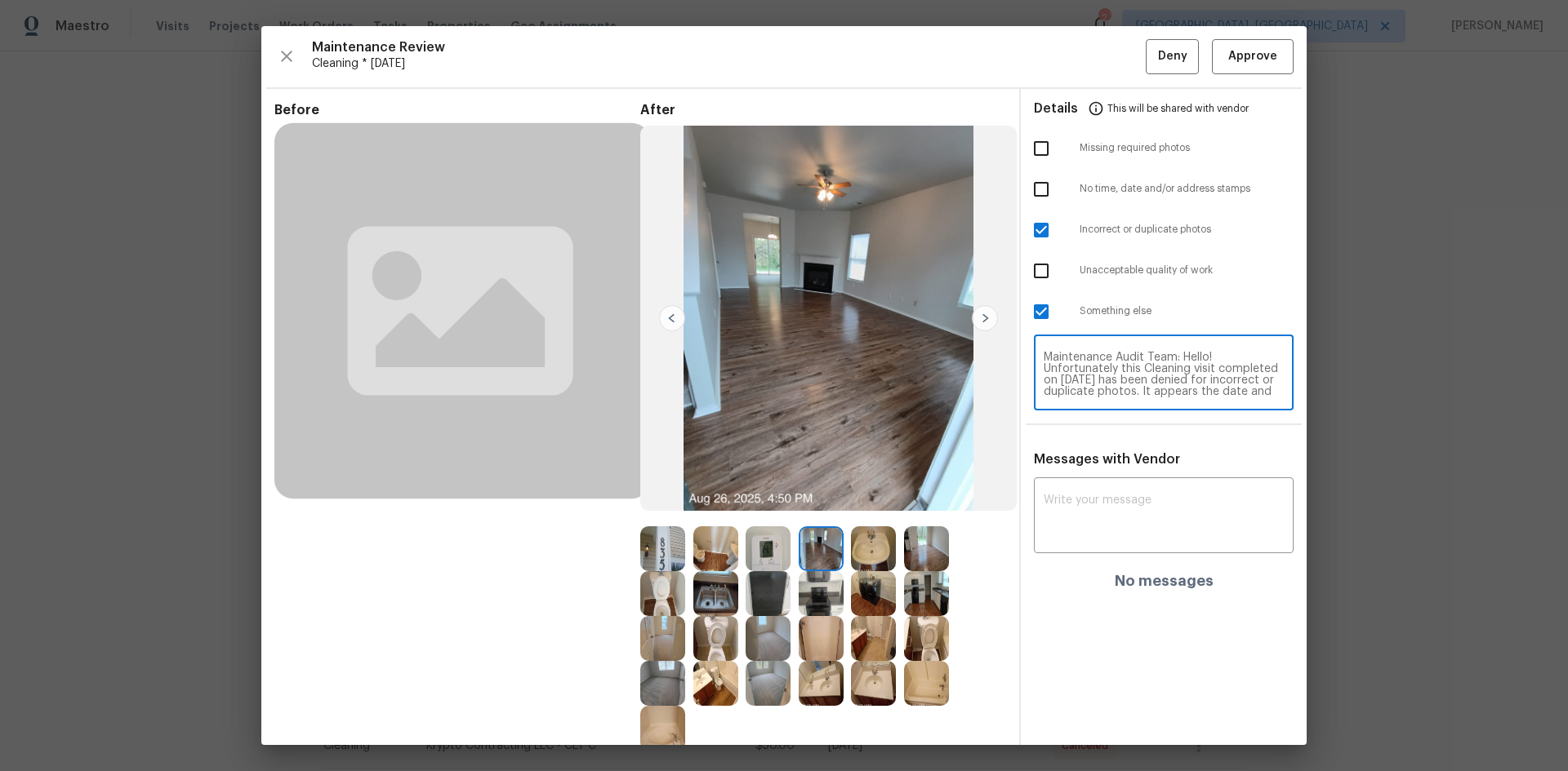
scroll to position [114, 0]
type textarea "Maintenance Audit Team: Hello! Unfortunately this Cleaning visit completed on 0…"
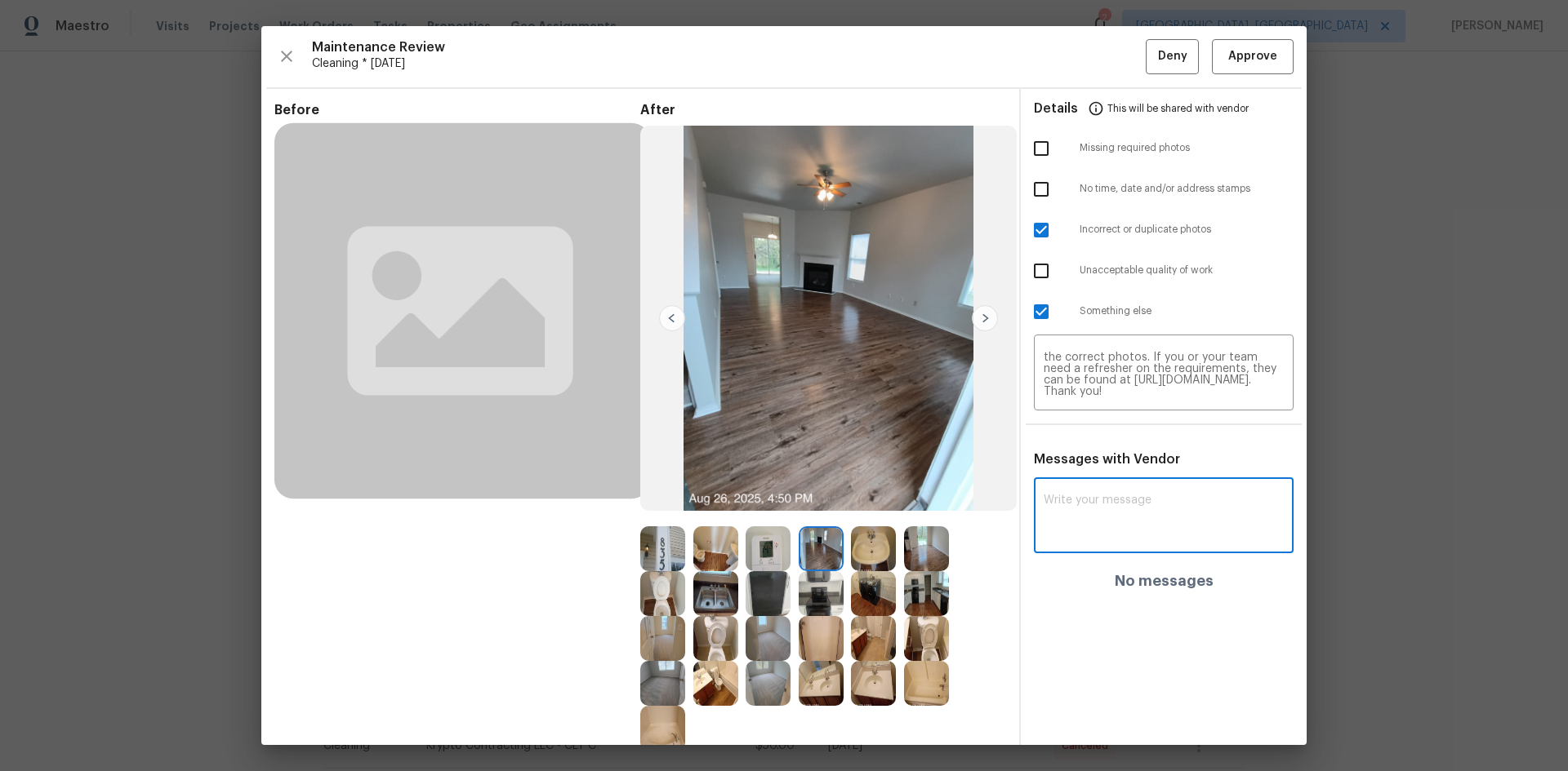
click at [1118, 511] on textarea at bounding box center [1164, 517] width 240 height 46
paste textarea "Maintenance Audit Team: Hello! Unfortunately this Cleaning visit completed on 0…"
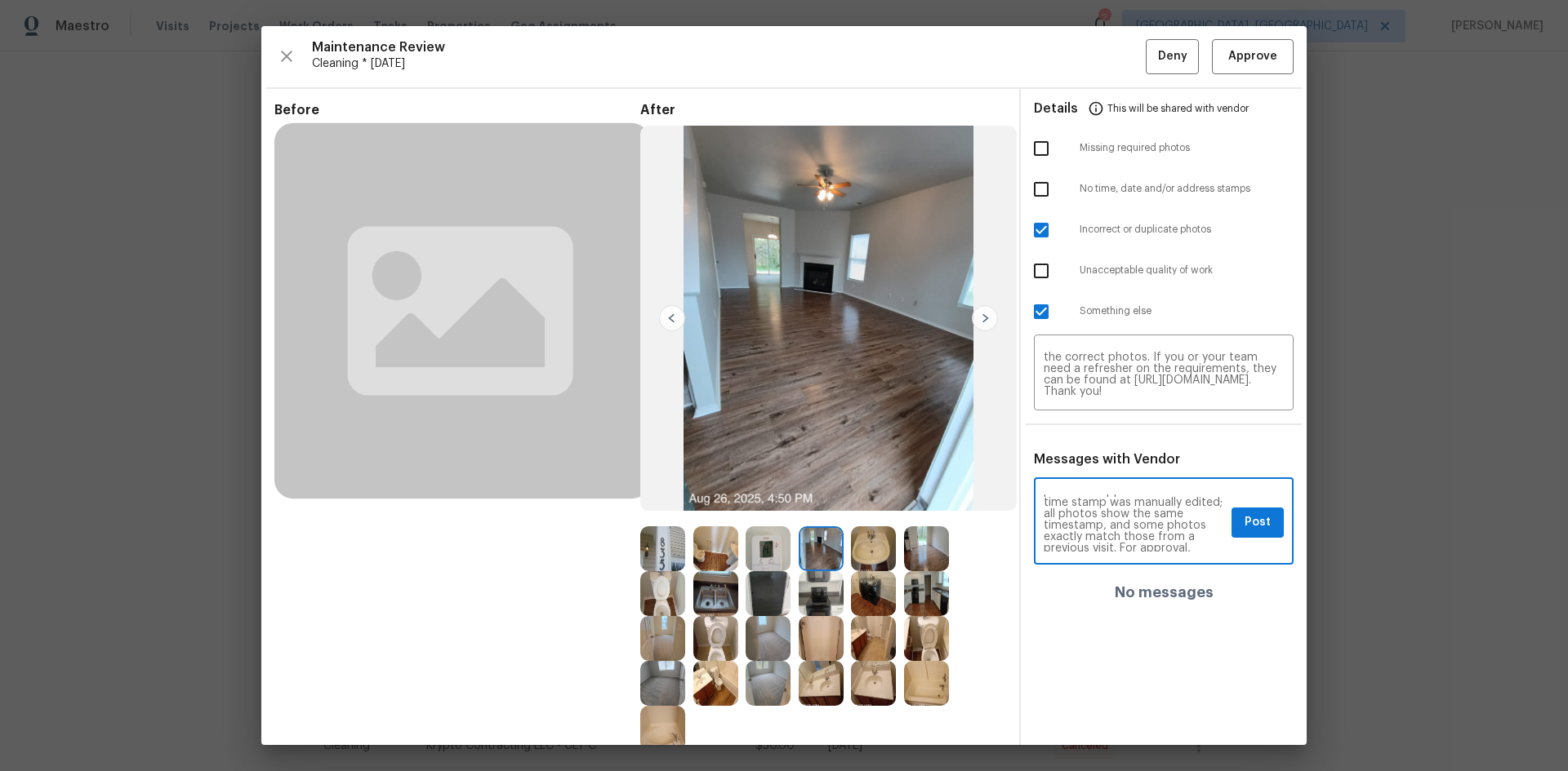
scroll to position [66, 0]
click at [1126, 526] on textarea "Maintenance Audit Team: Hello! Unfortunately this Cleaning visit completed on 0…" at bounding box center [1134, 523] width 181 height 57
type textarea "Maintenance Audit Team: Hello! Unfortunately this Cleaning visit completed on 0…"
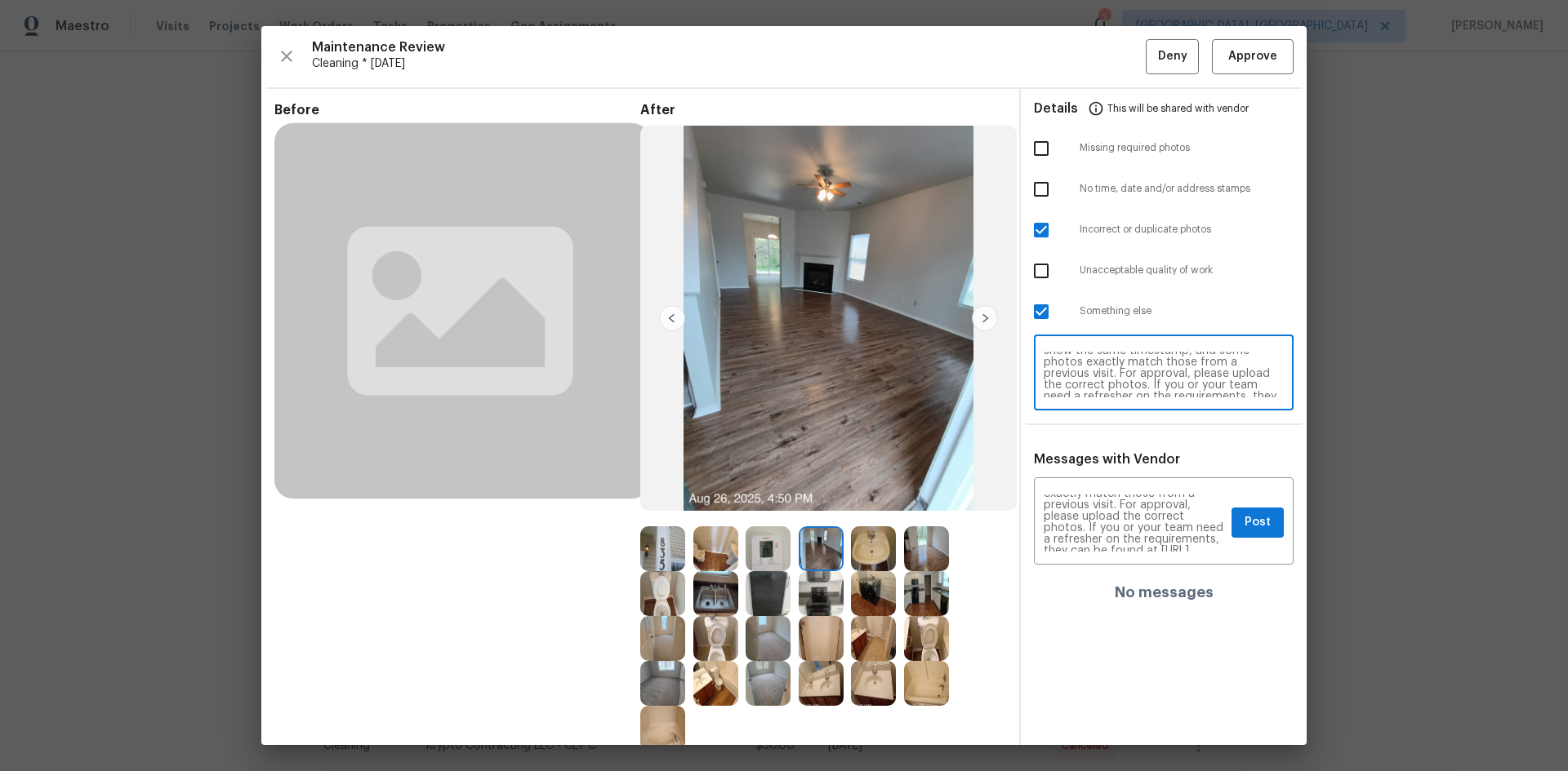
scroll to position [49, 0]
click at [1127, 380] on textarea "Maintenance Audit Team: Hello! Unfortunately this Cleaning visit completed on 0…" at bounding box center [1164, 375] width 240 height 46
type textarea "Maintenance Audit Team: Hello! Unfortunately this Cleaning visit completed on 0…"
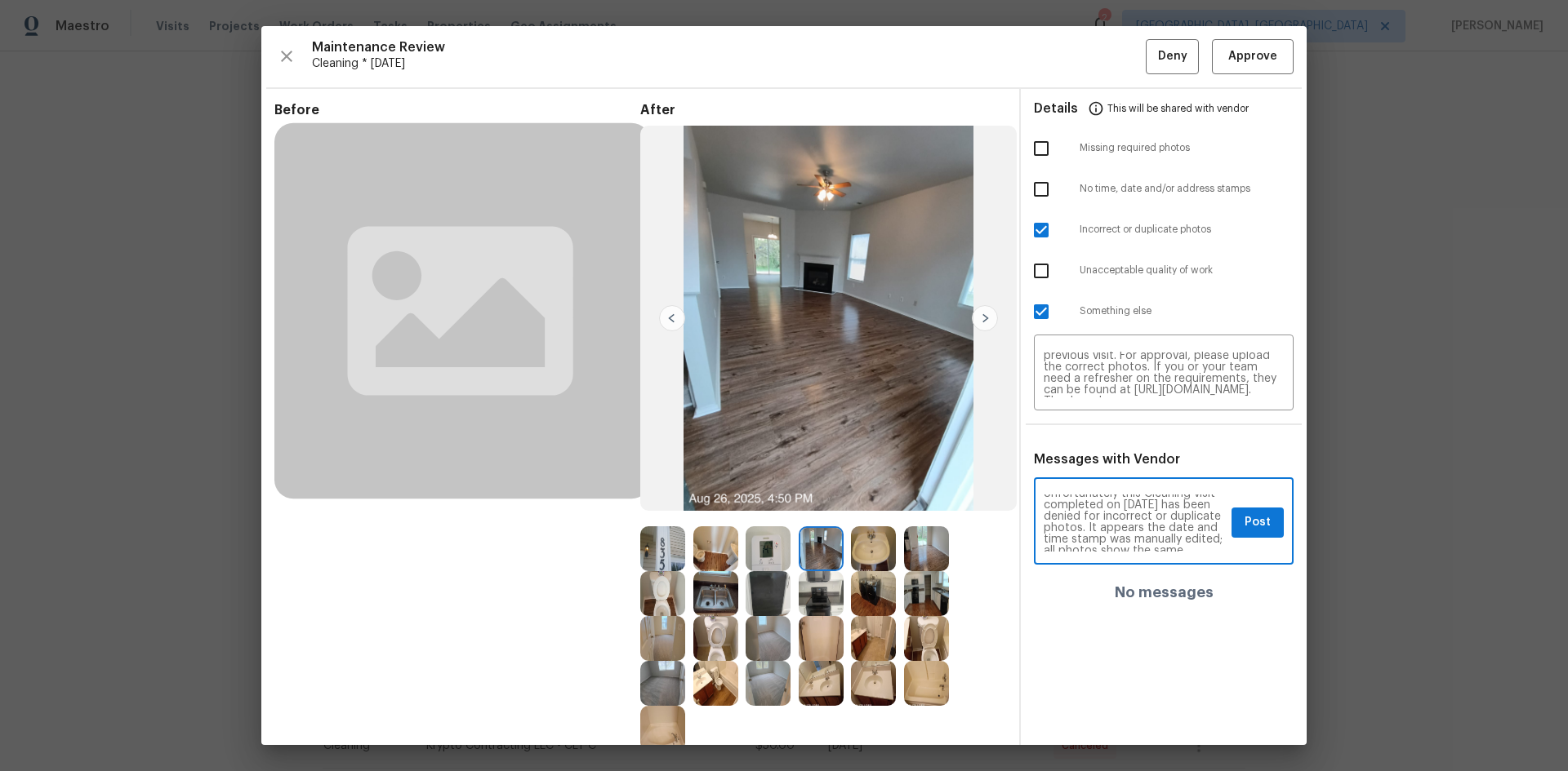
scroll to position [0, 0]
click at [1244, 520] on span "Post" at bounding box center [1256, 522] width 26 height 20
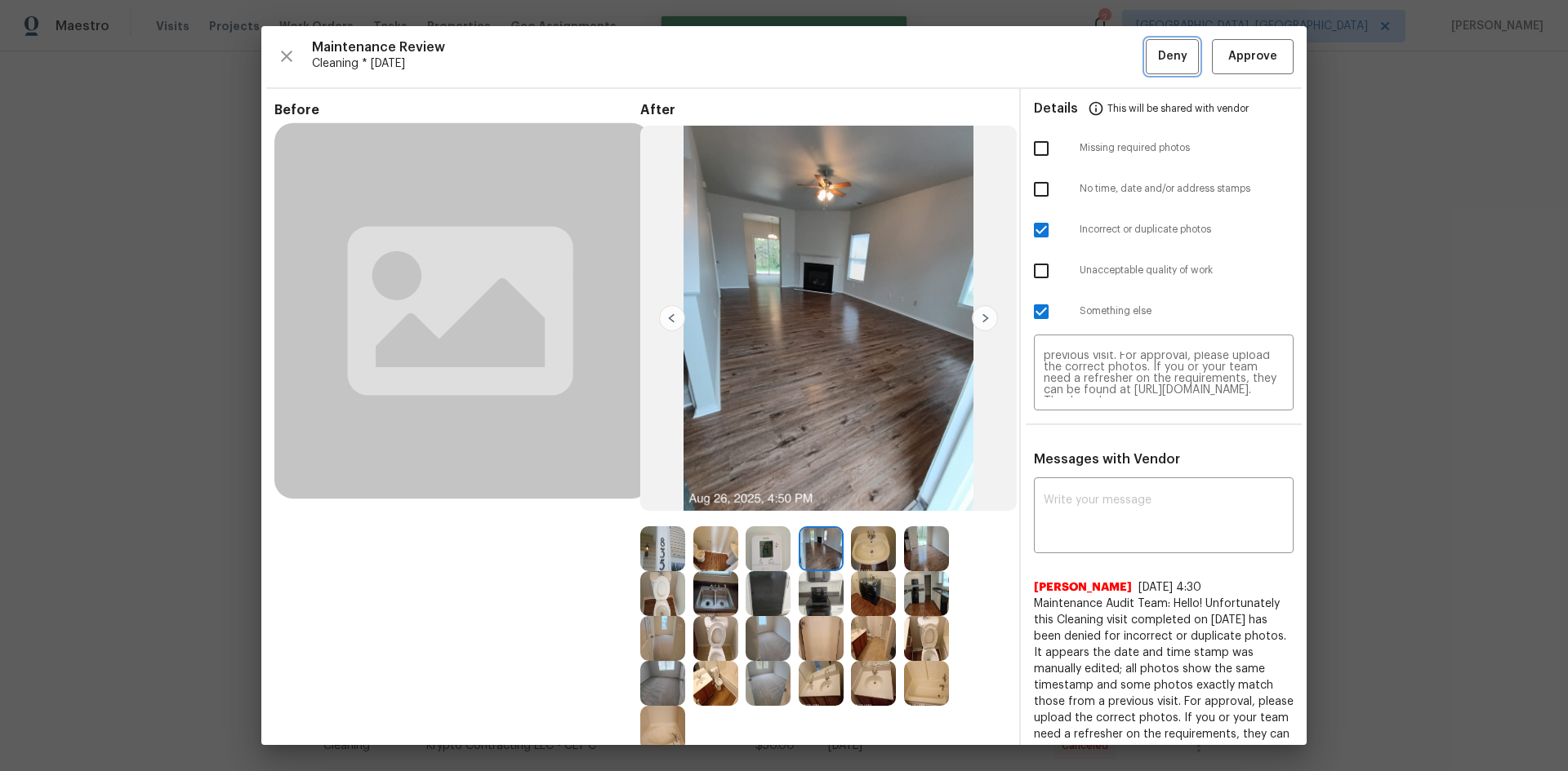
click at [1158, 62] on span "Deny" at bounding box center [1172, 56] width 30 height 20
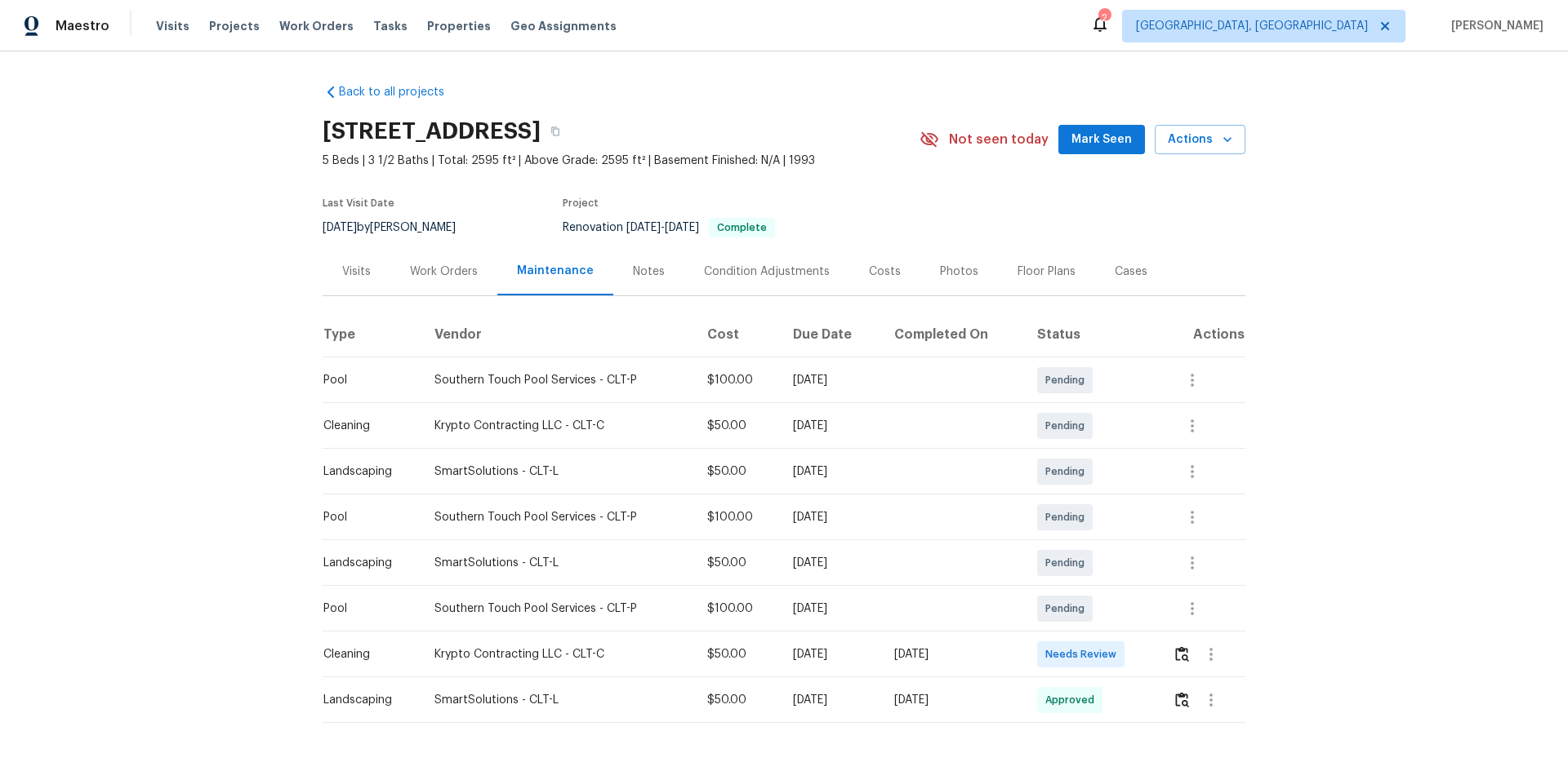
scroll to position [62, 0]
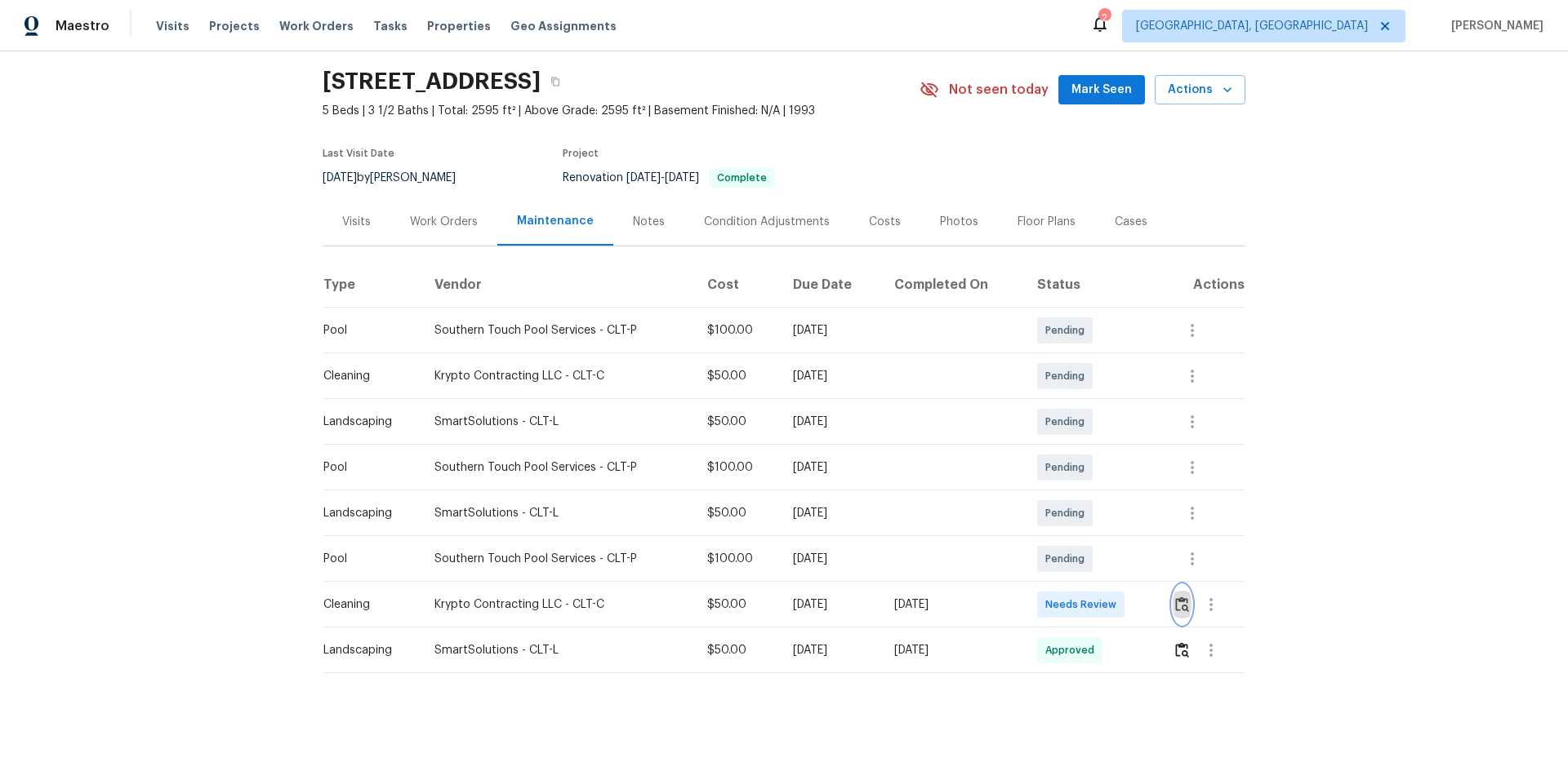
click at [1179, 597] on img "button" at bounding box center [1182, 604] width 14 height 15
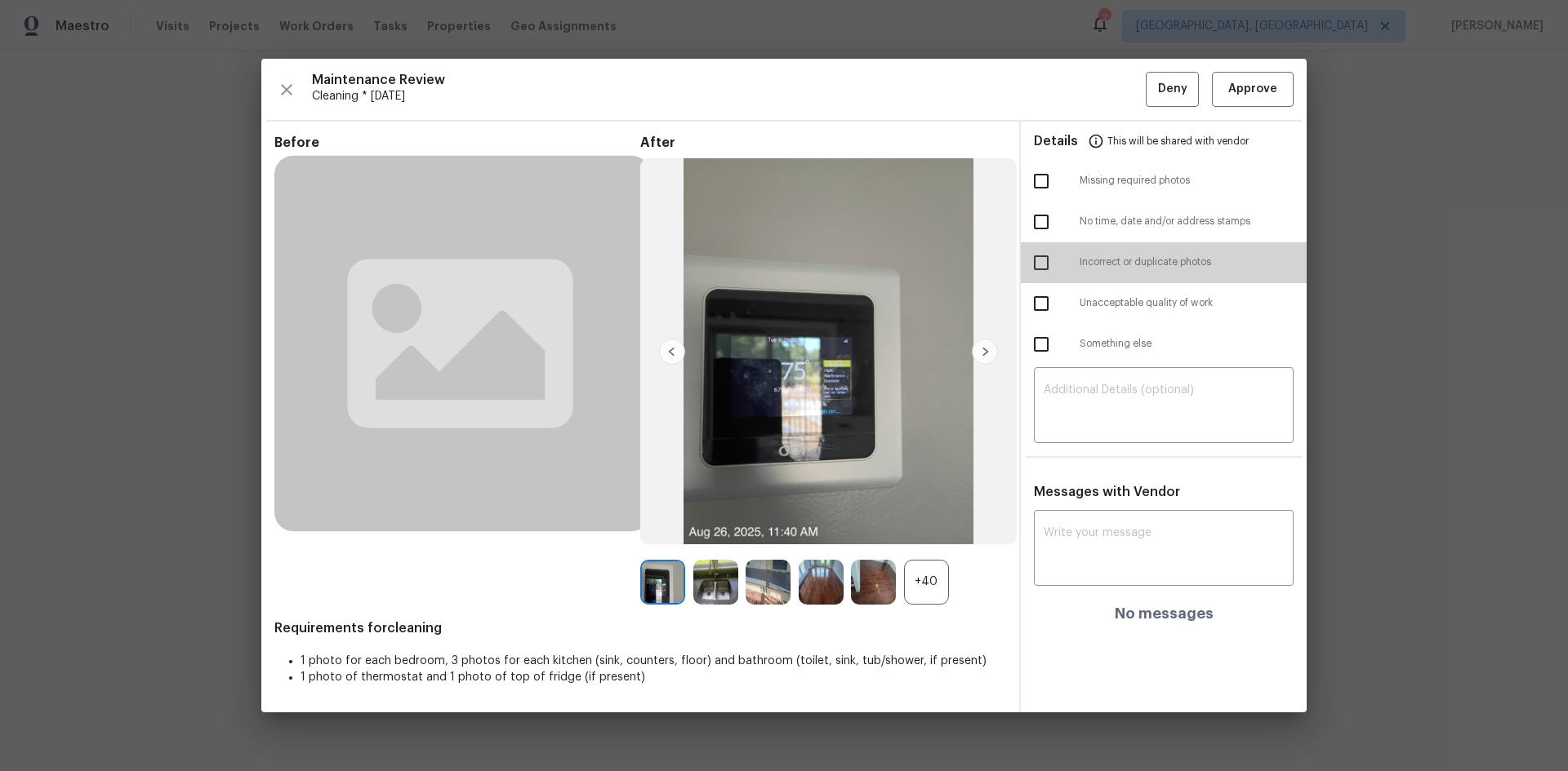
drag, startPoint x: 1042, startPoint y: 265, endPoint x: 1026, endPoint y: 305, distance: 43.1
click at [1041, 265] on input "checkbox" at bounding box center [1041, 263] width 34 height 34
checkbox input "true"
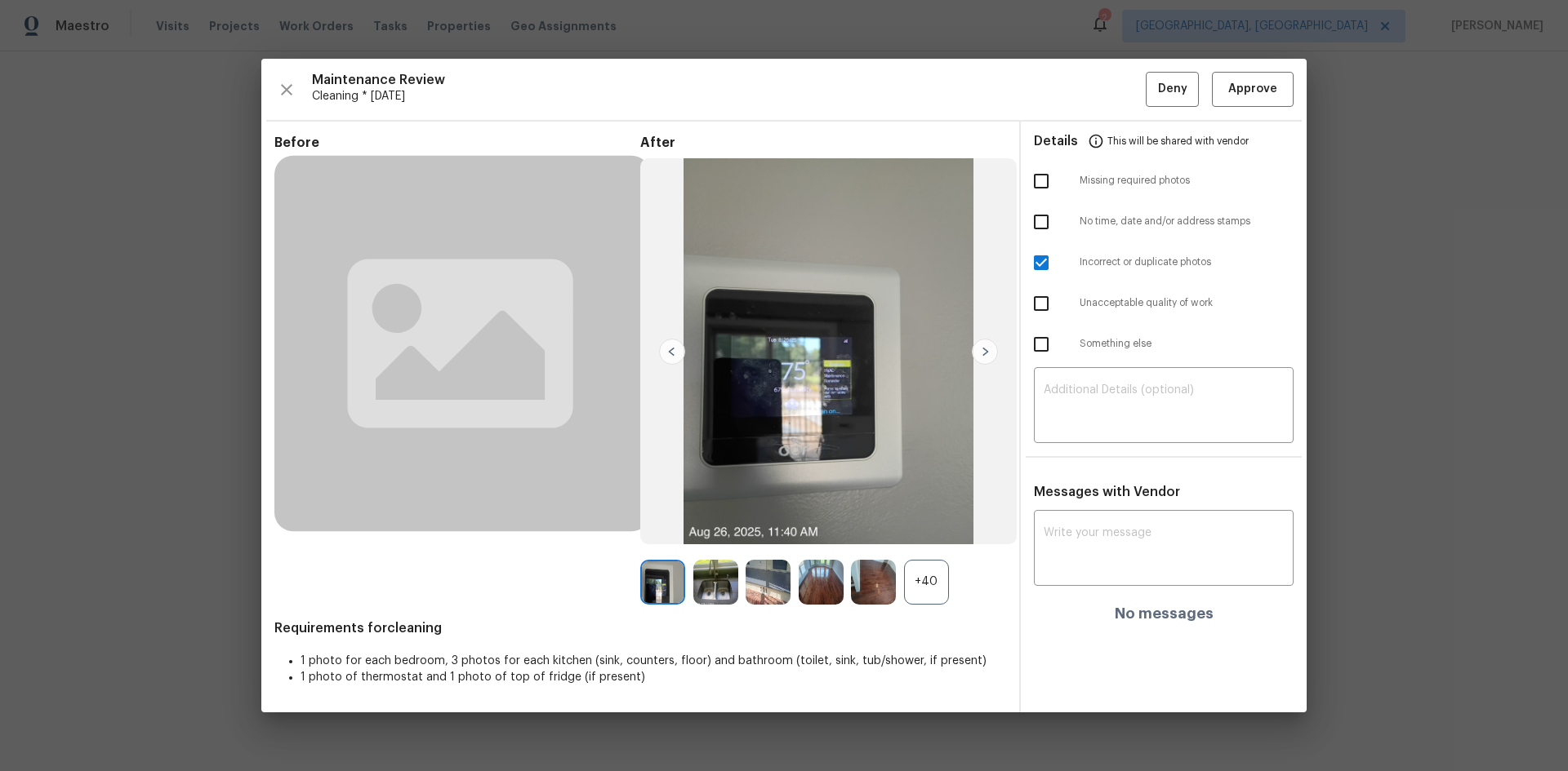
click at [1040, 343] on input "checkbox" at bounding box center [1041, 344] width 34 height 34
checkbox input "true"
click at [1067, 395] on textarea at bounding box center [1164, 407] width 240 height 46
paste textarea "Maintenance Audit Team: Hello! Unfortunately this Cleaning visit completed on […"
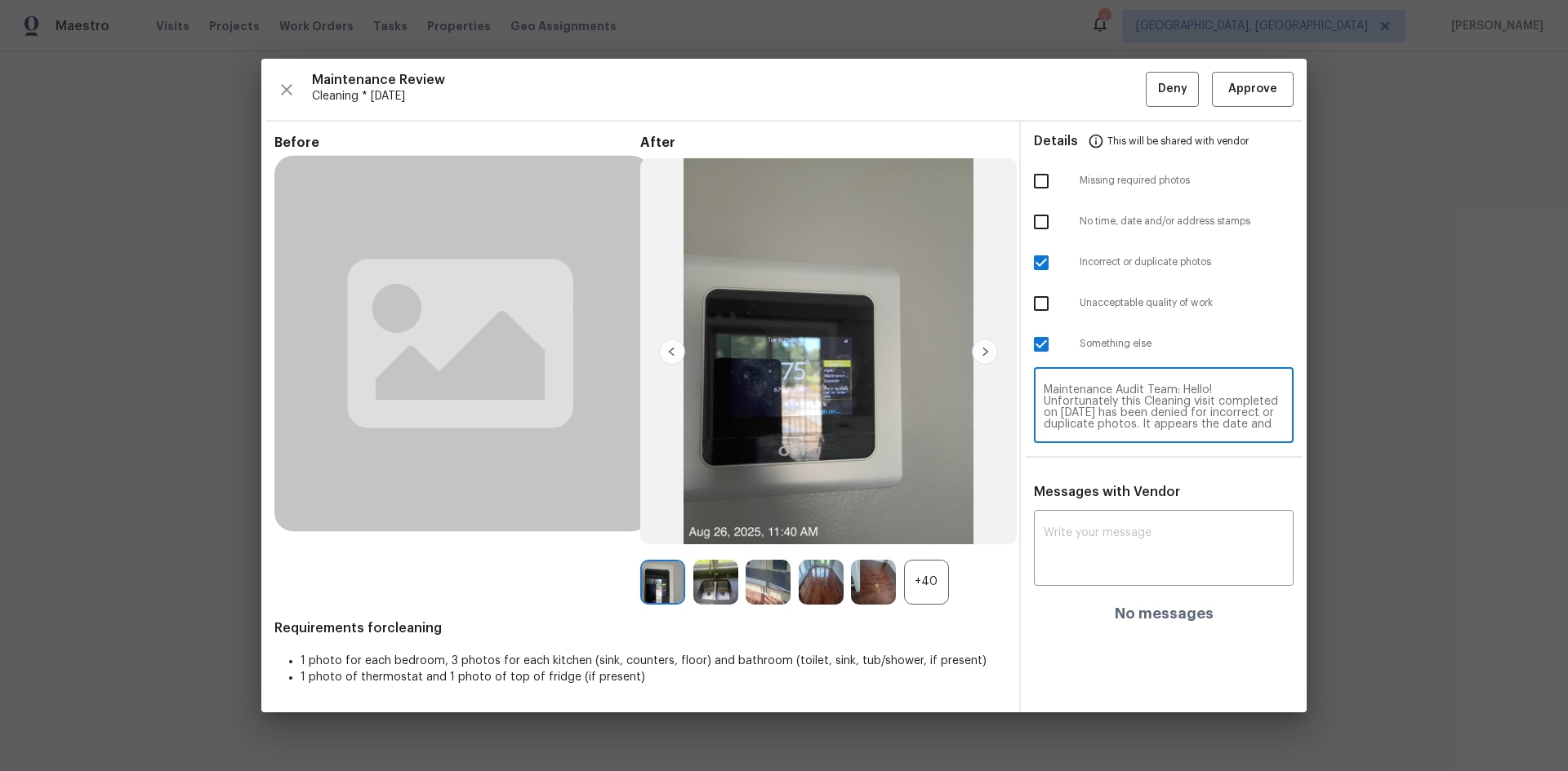
scroll to position [91, 0]
type textarea "Maintenance Audit Team: Hello! Unfortunately this Cleaning visit completed on […"
click at [1084, 523] on div "x ​" at bounding box center [1163, 550] width 259 height 71
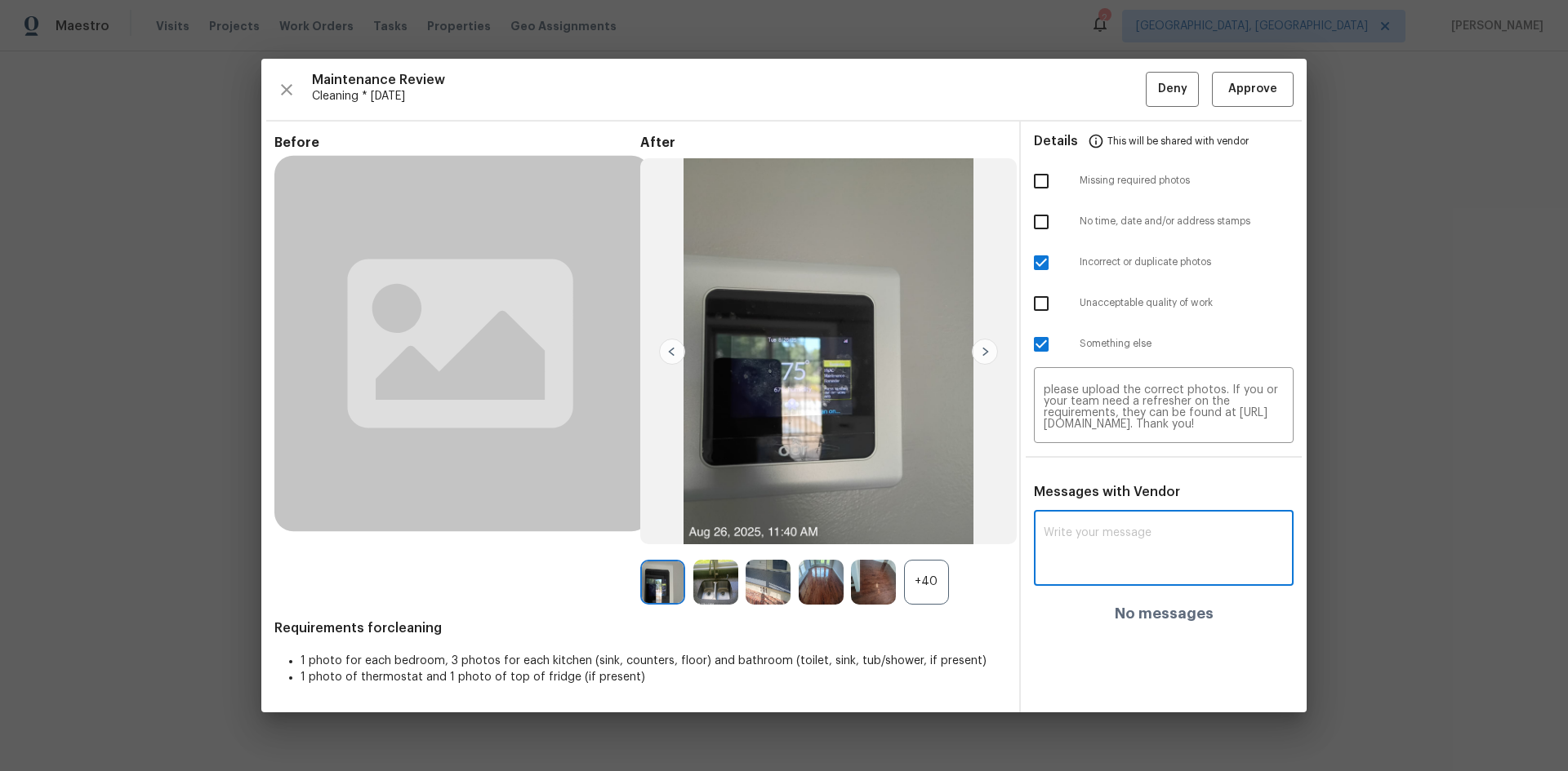
paste textarea "Maintenance Audit Team: Hello! Unfortunately this Cleaning visit completed on […"
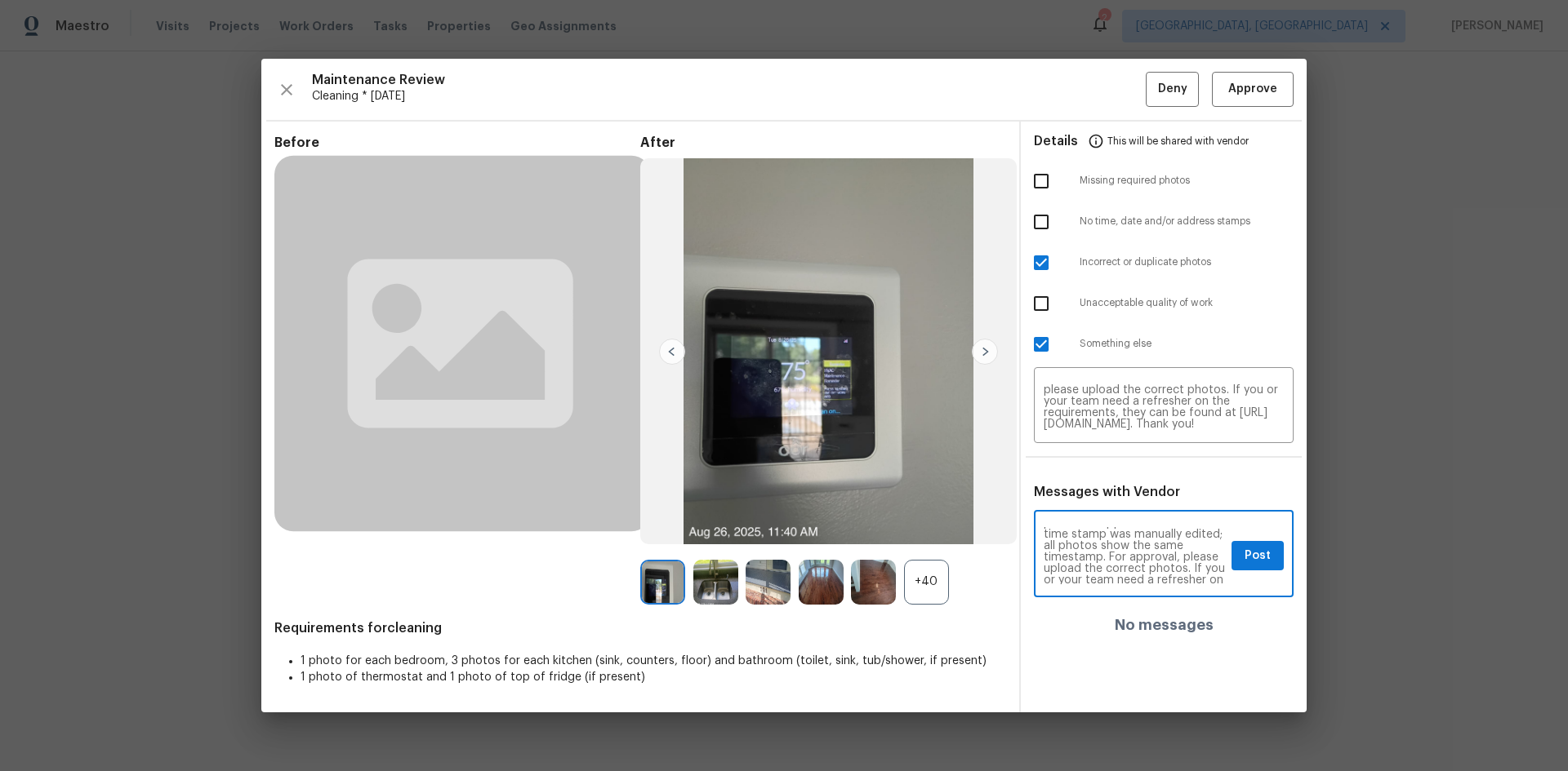
scroll to position [66, 0]
type textarea "Maintenance Audit Team: Hello! Unfortunately this Cleaning visit completed on […"
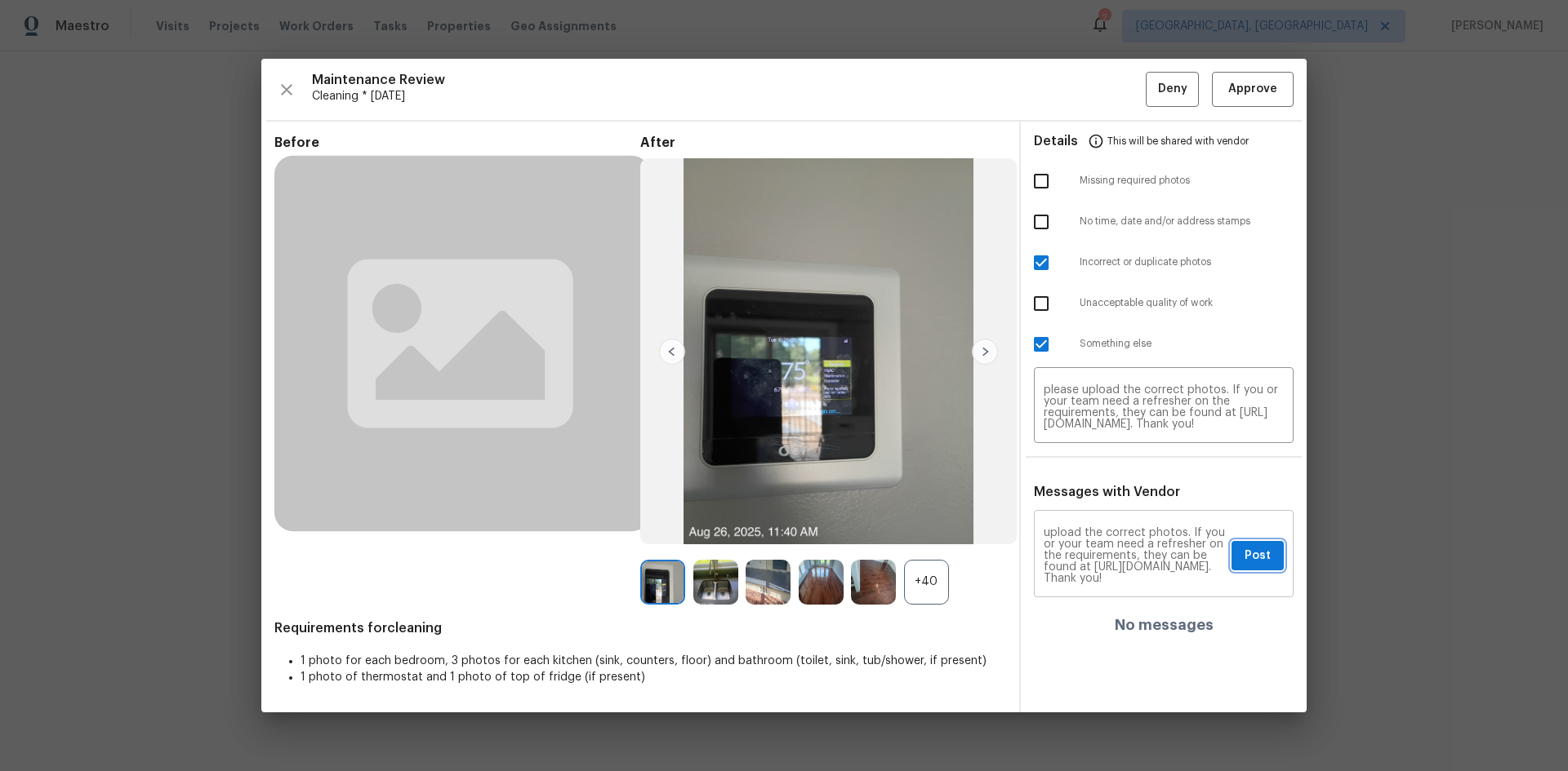
click at [1249, 560] on span "Post" at bounding box center [1256, 556] width 26 height 20
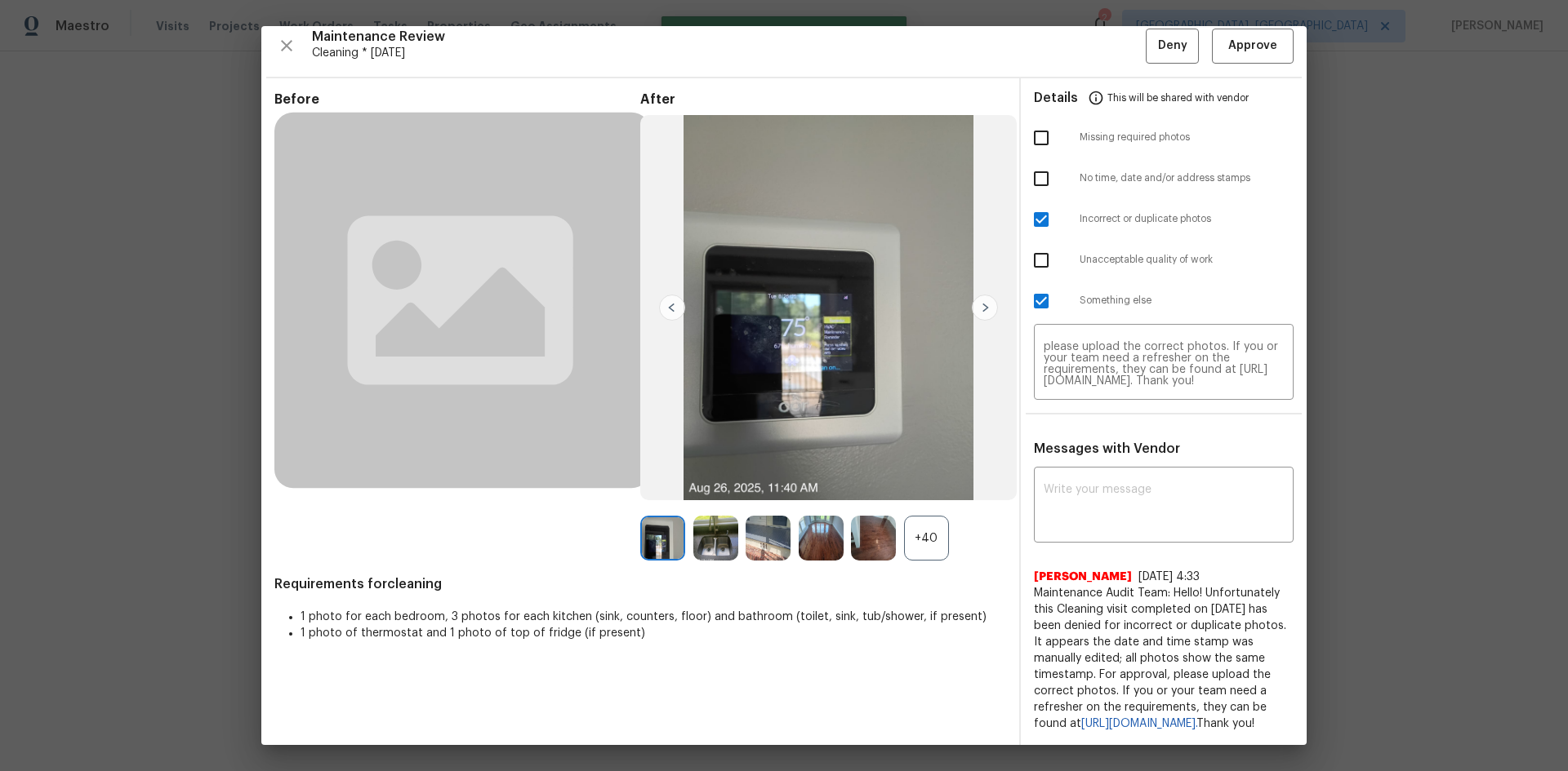
scroll to position [0, 0]
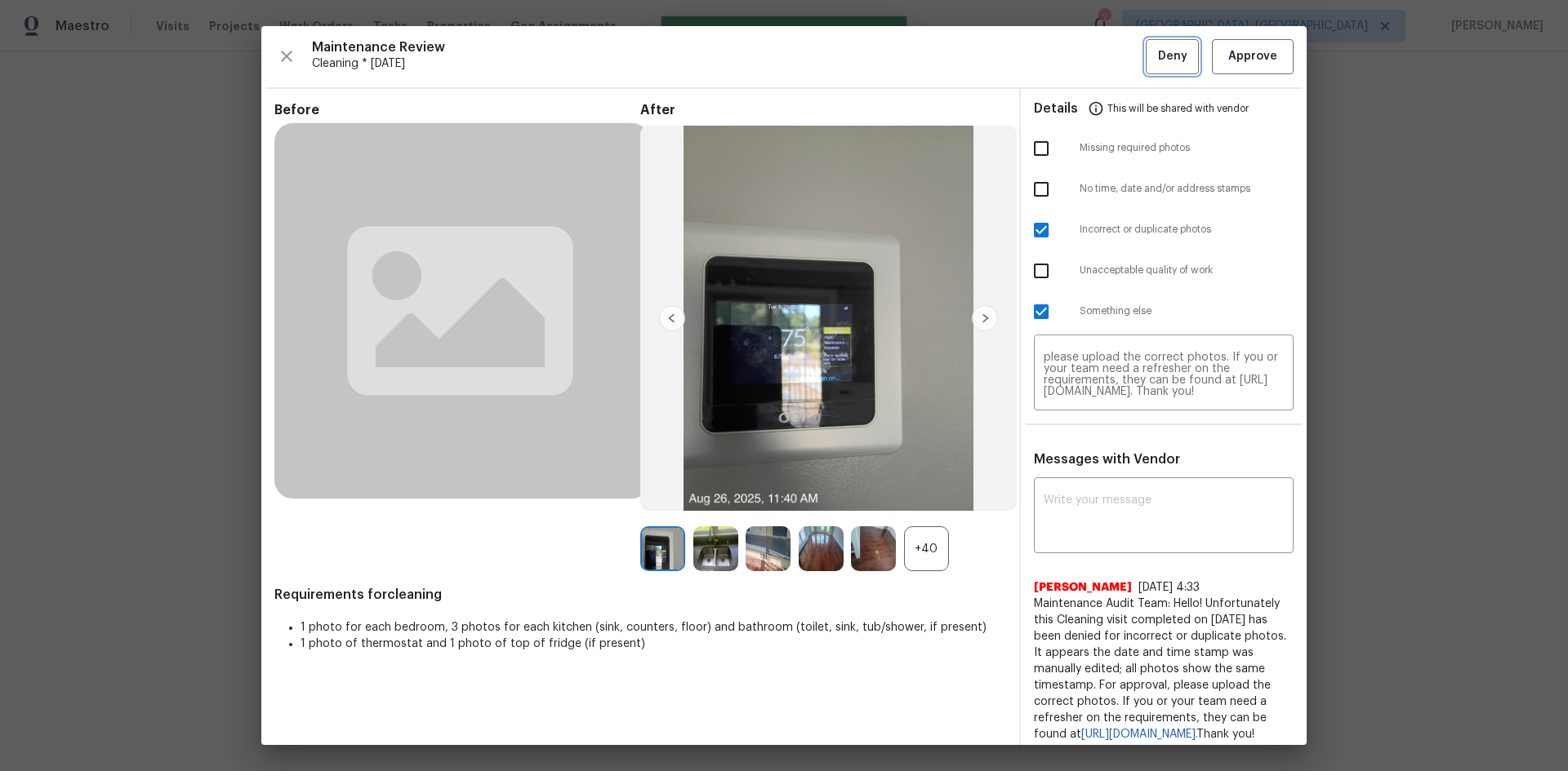
click at [1146, 66] on button "Deny" at bounding box center [1172, 56] width 53 height 35
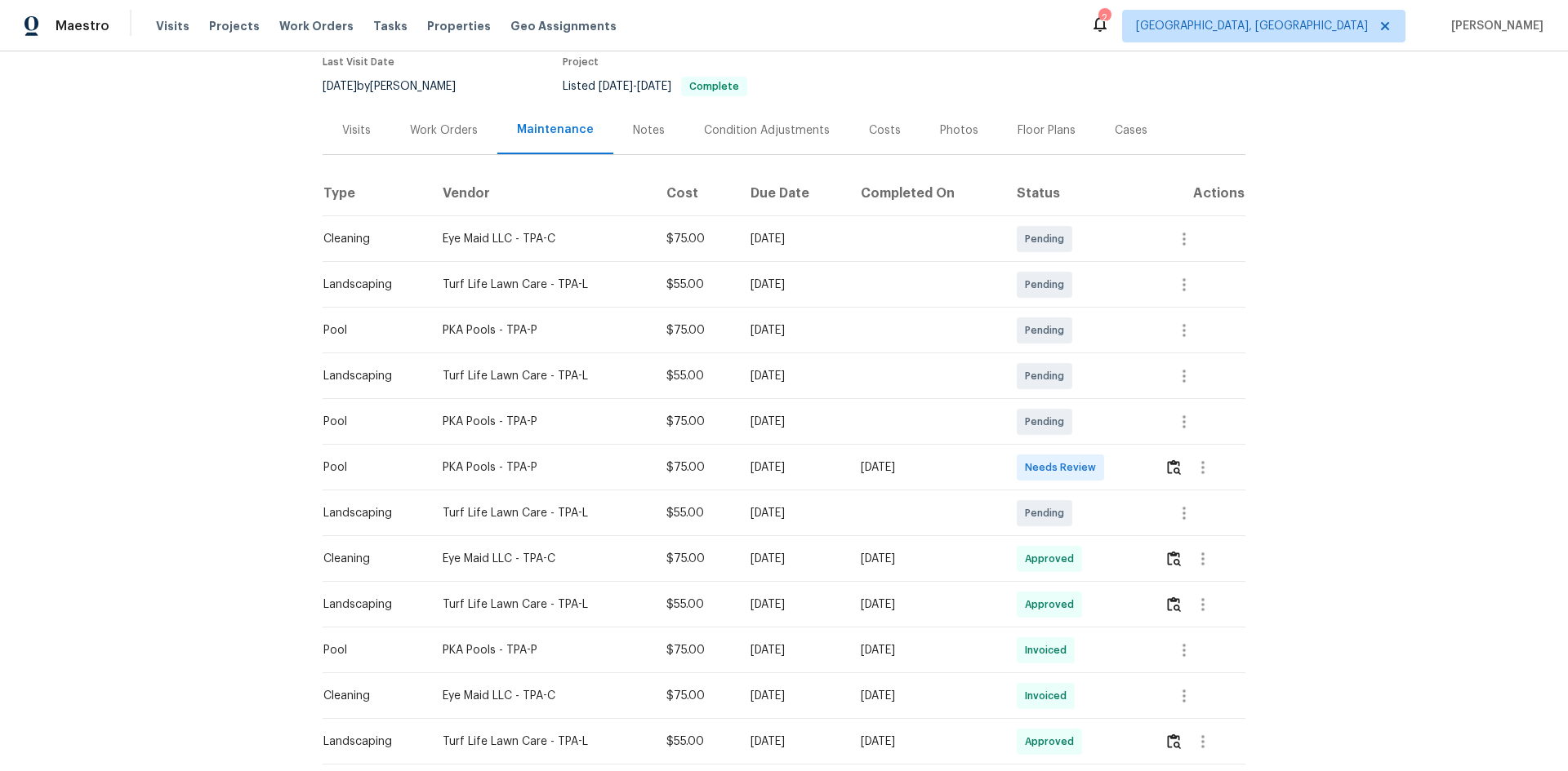
scroll to position [163, 0]
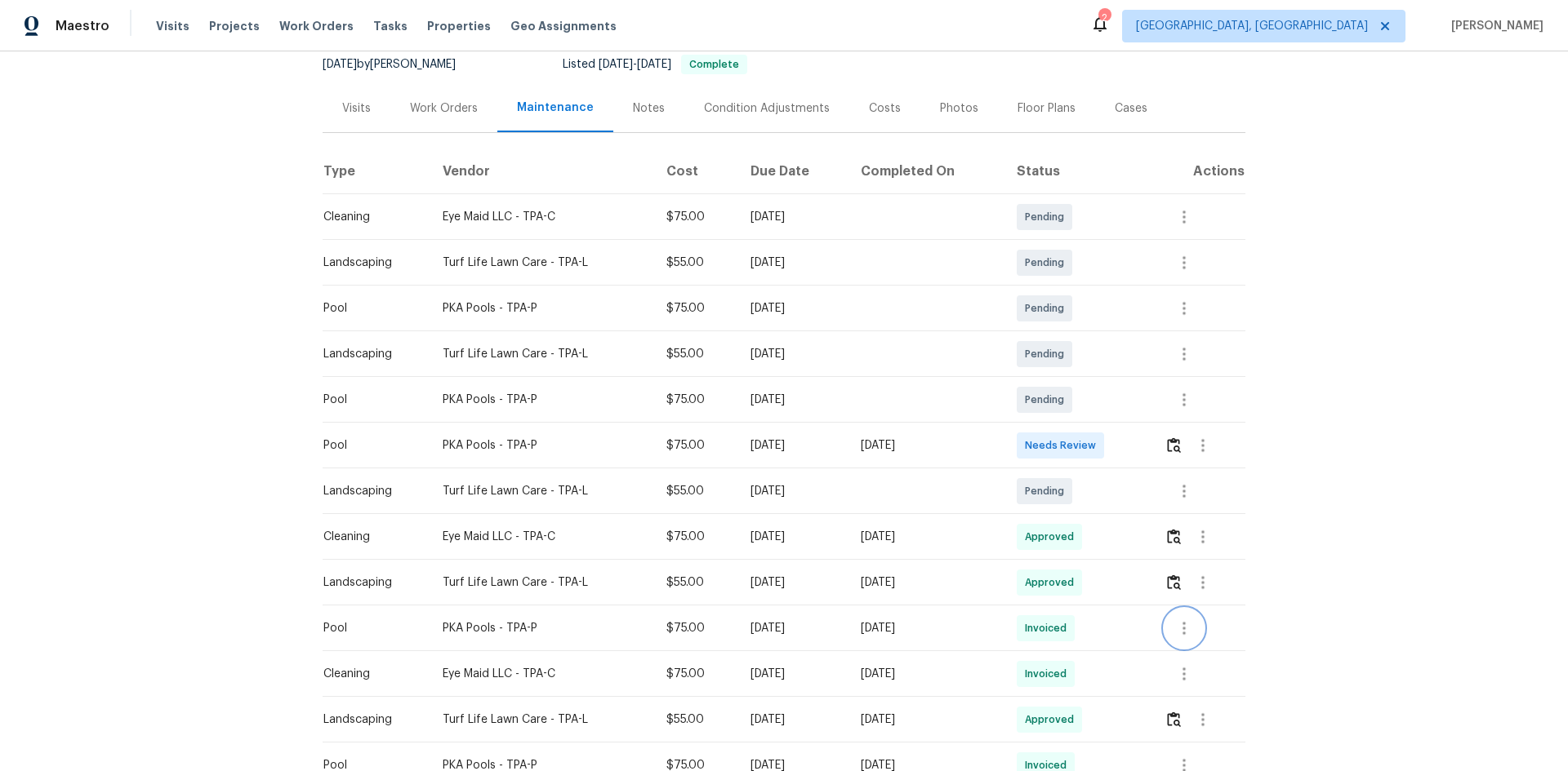
click at [1183, 628] on icon "button" at bounding box center [1183, 629] width 3 height 13
click at [1208, 652] on li "View details" at bounding box center [1221, 655] width 114 height 27
click at [1410, 610] on div at bounding box center [784, 385] width 1568 height 771
click at [1171, 441] on img "button" at bounding box center [1173, 445] width 14 height 15
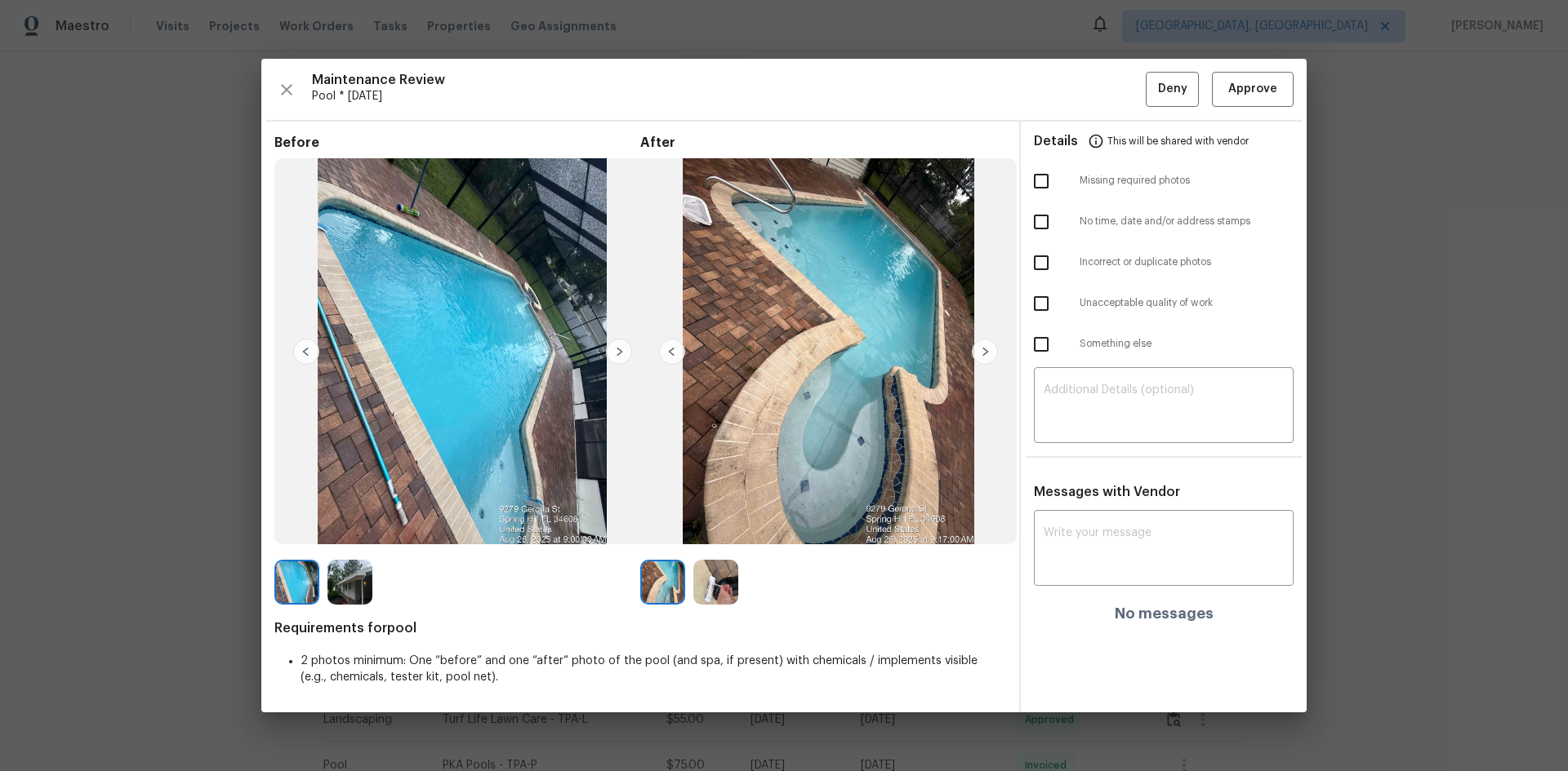
click at [621, 352] on img at bounding box center [619, 351] width 26 height 26
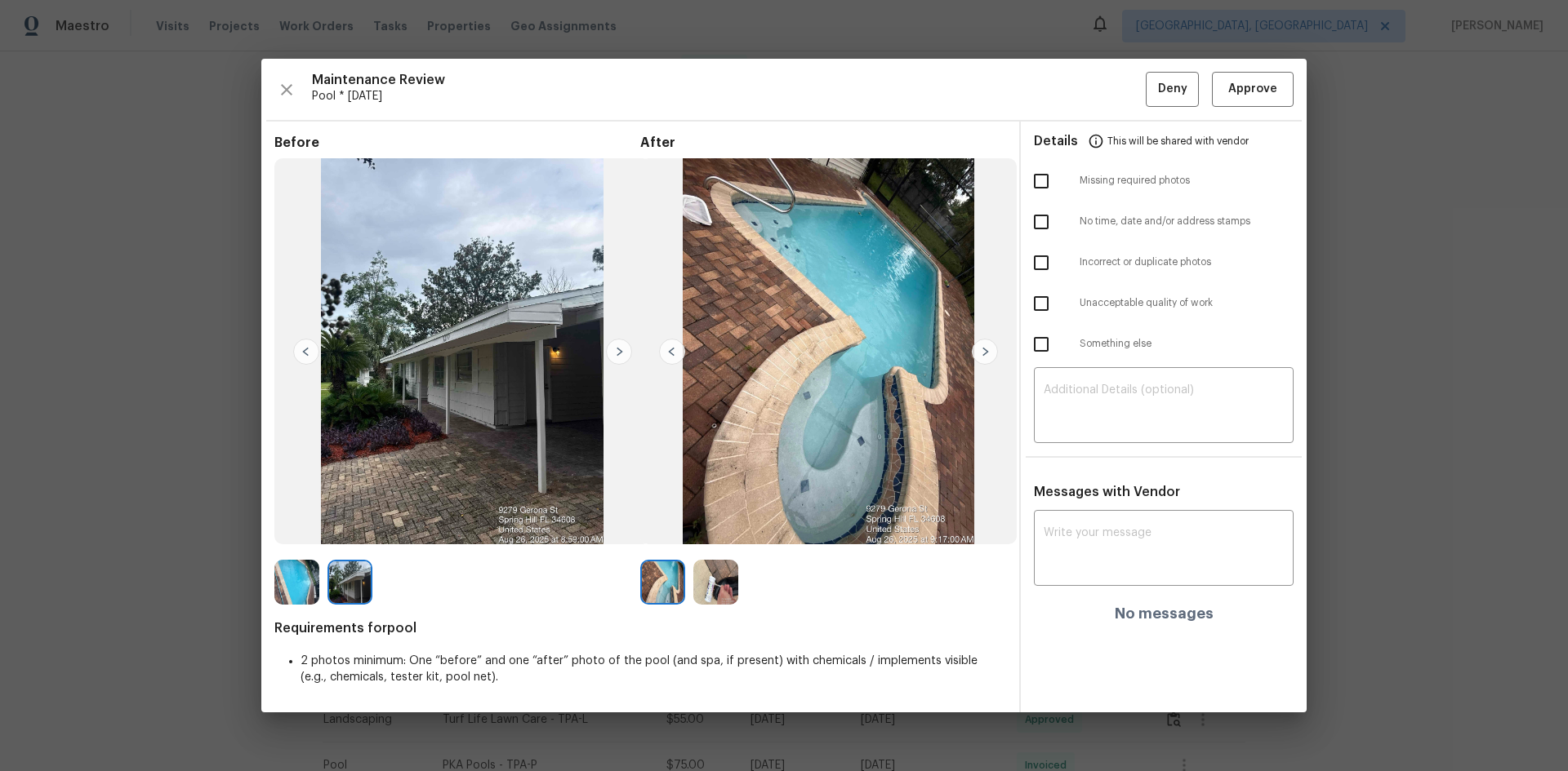
click at [307, 344] on img at bounding box center [305, 351] width 26 height 26
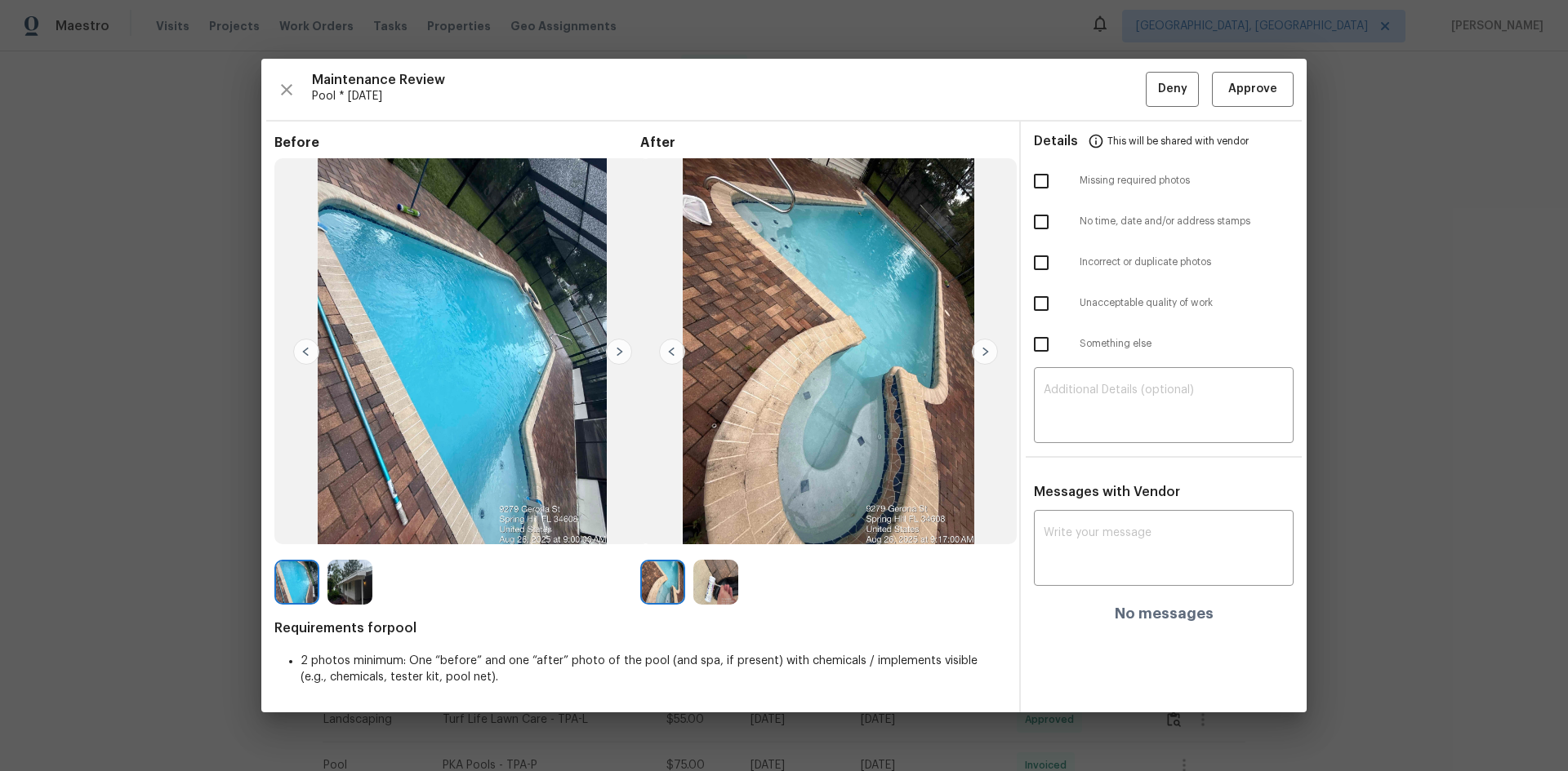
click at [975, 352] on img at bounding box center [984, 351] width 26 height 26
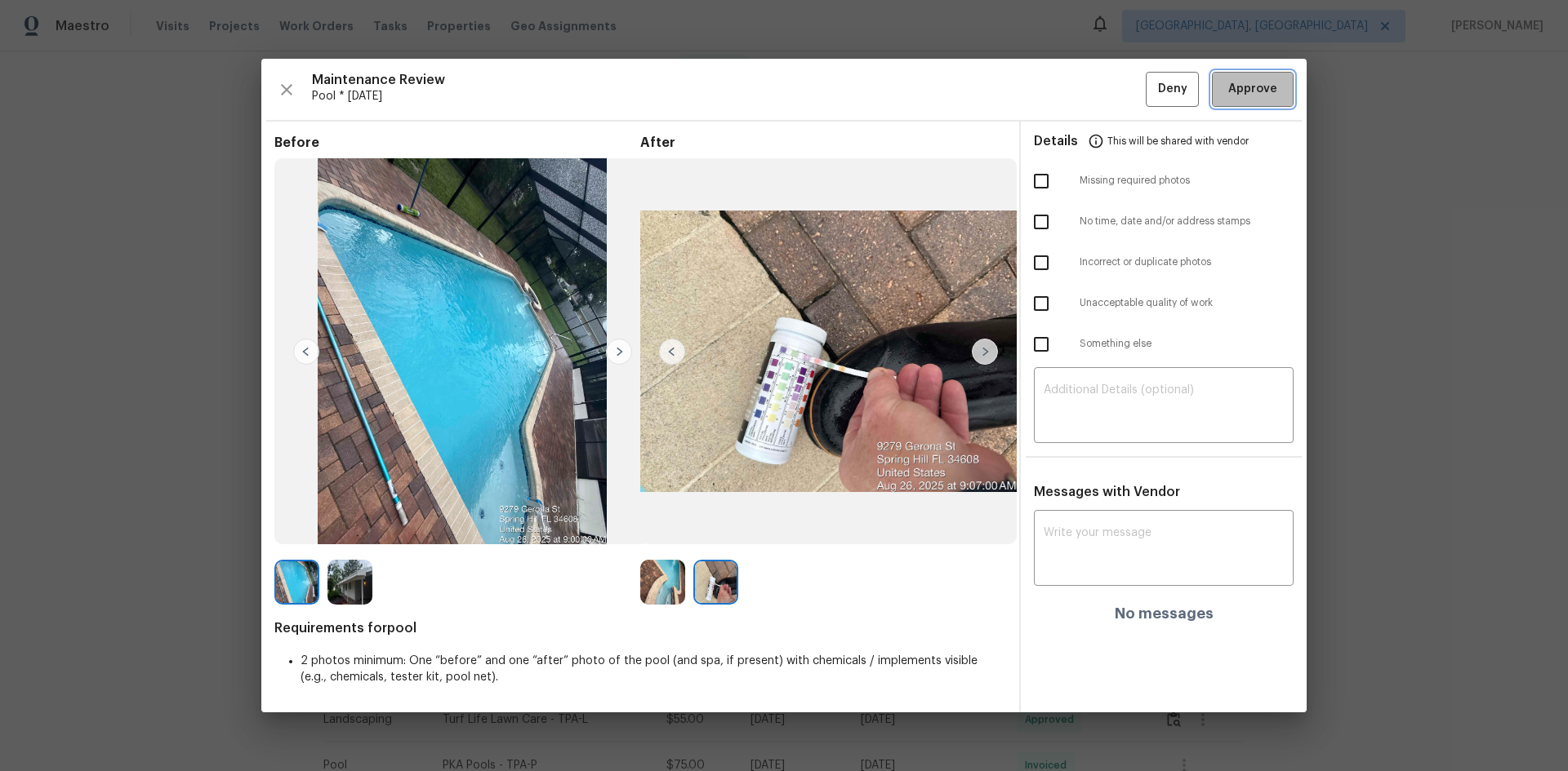
click at [1227, 95] on span "Approve" at bounding box center [1252, 89] width 55 height 20
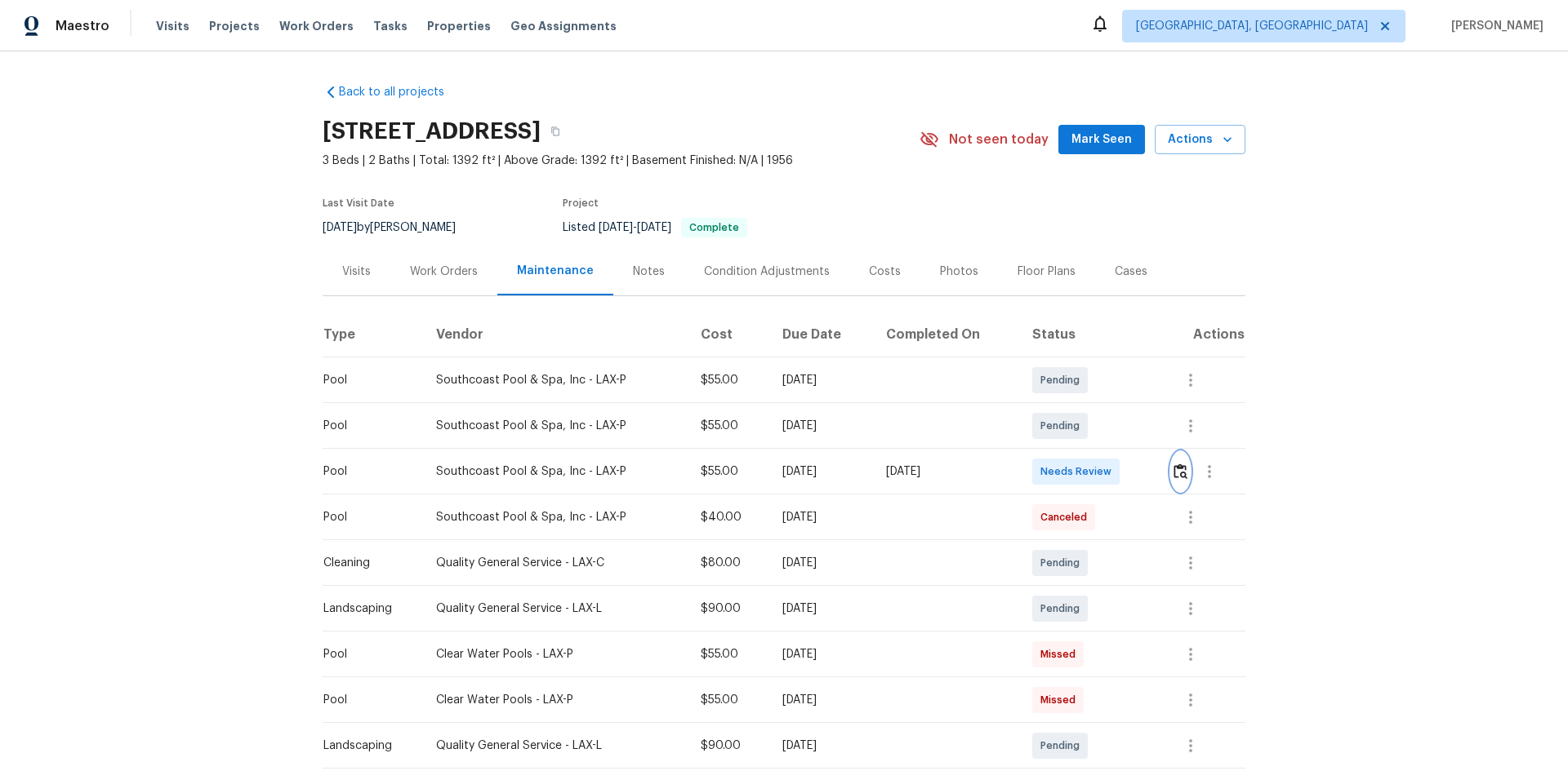
click at [1178, 475] on img "button" at bounding box center [1180, 472] width 14 height 15
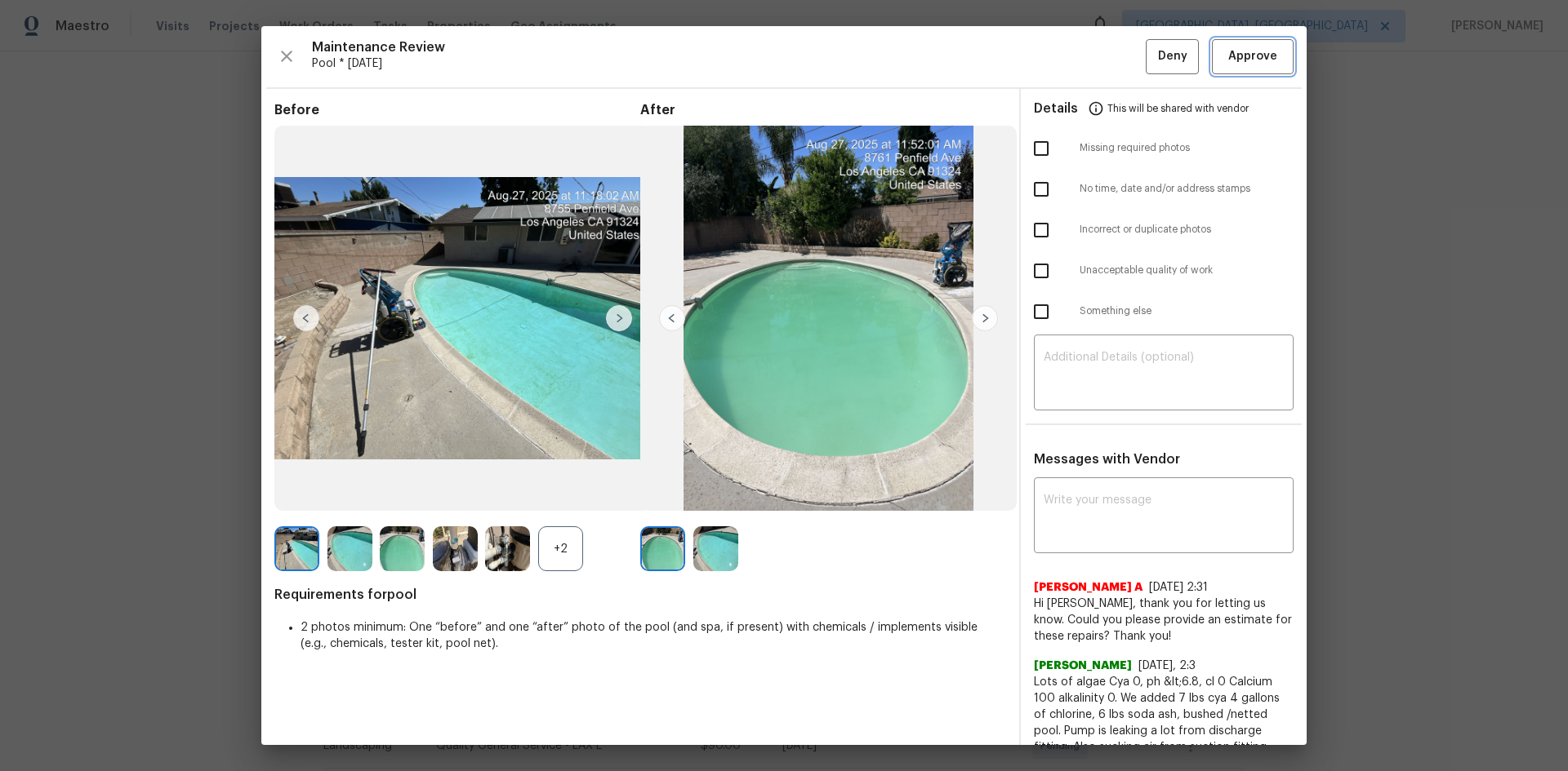
click at [1226, 46] on button "Approve" at bounding box center [1252, 56] width 82 height 35
